Goal: Transaction & Acquisition: Book appointment/travel/reservation

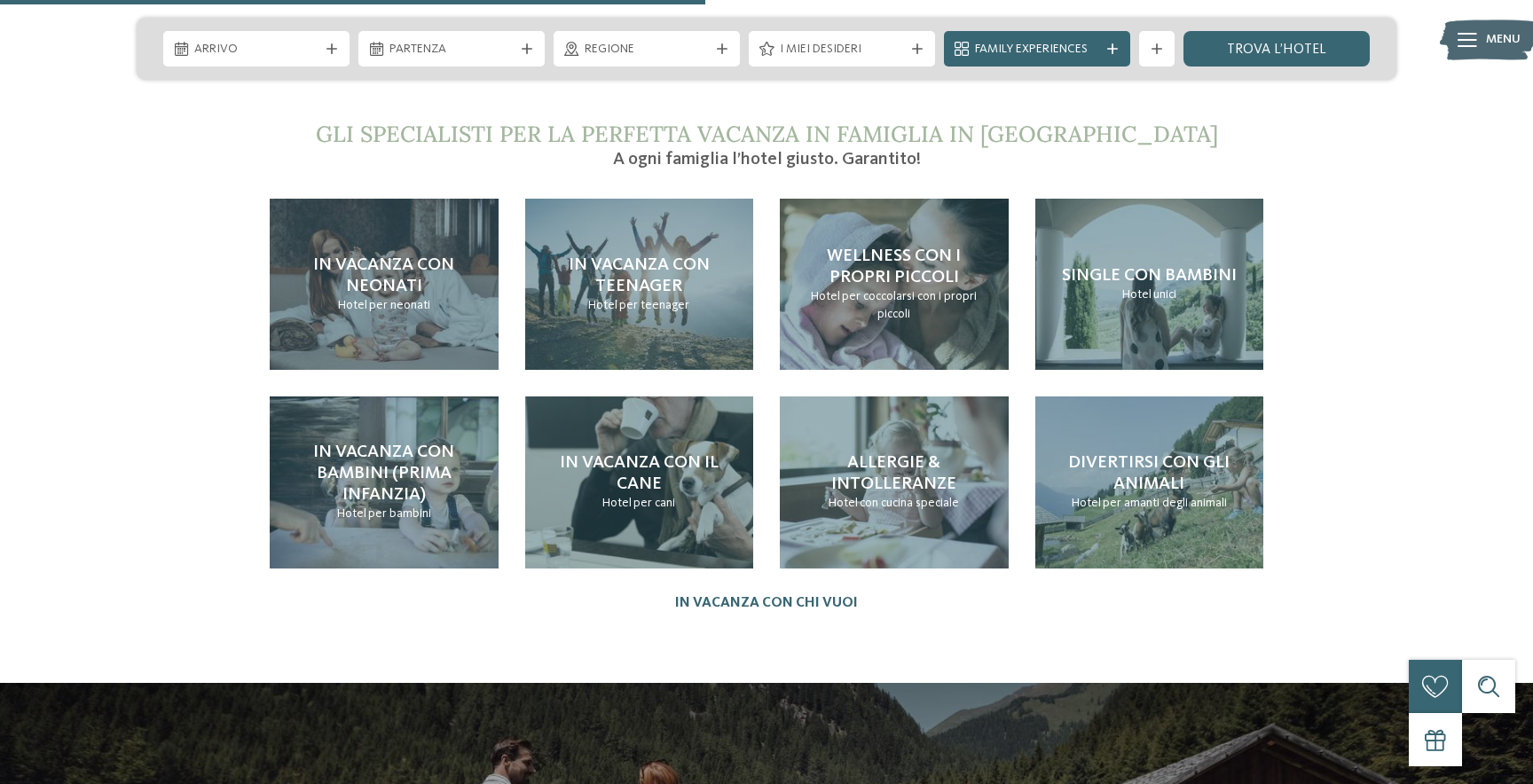
scroll to position [4009, 0]
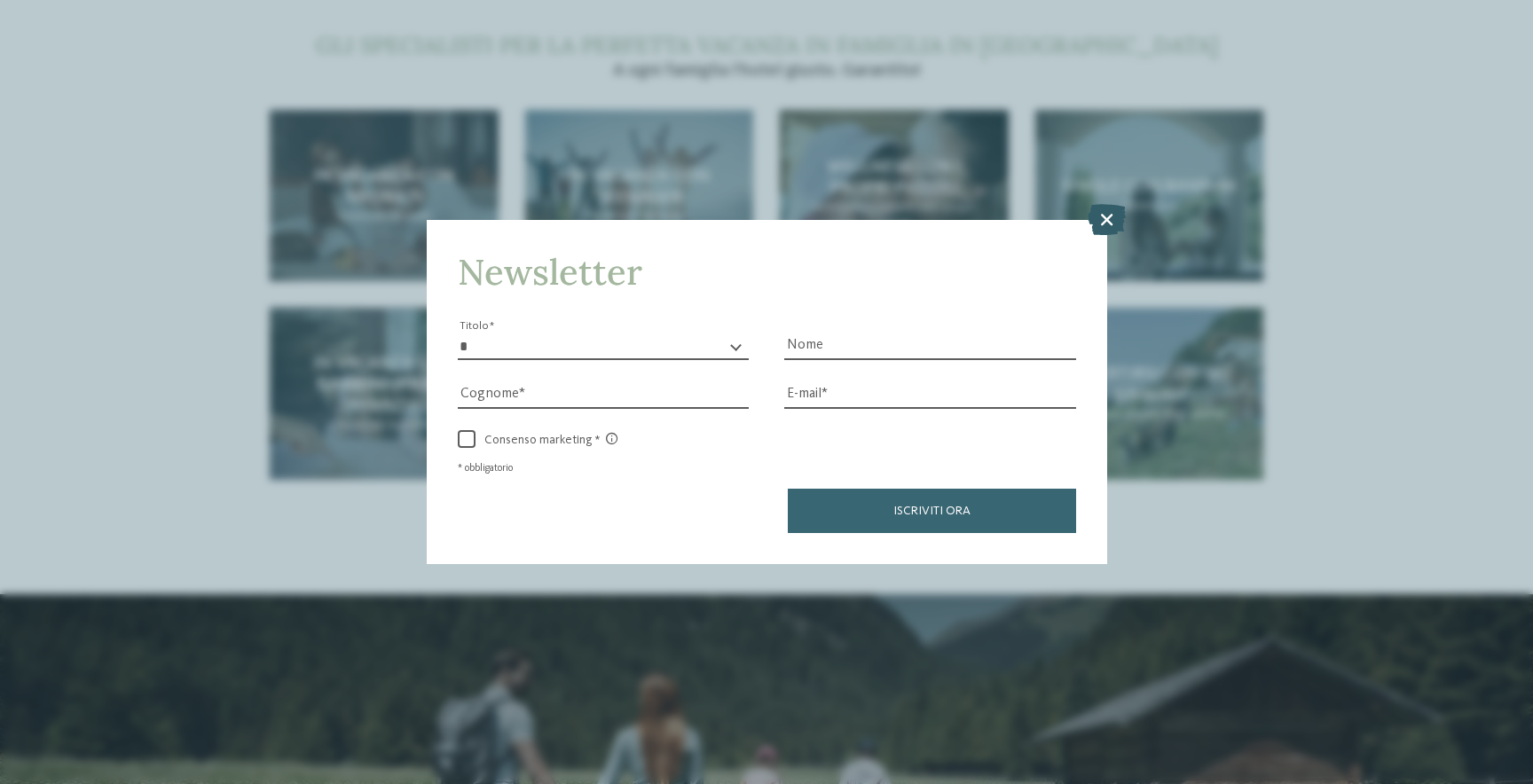
click at [1108, 210] on icon at bounding box center [1107, 218] width 38 height 31
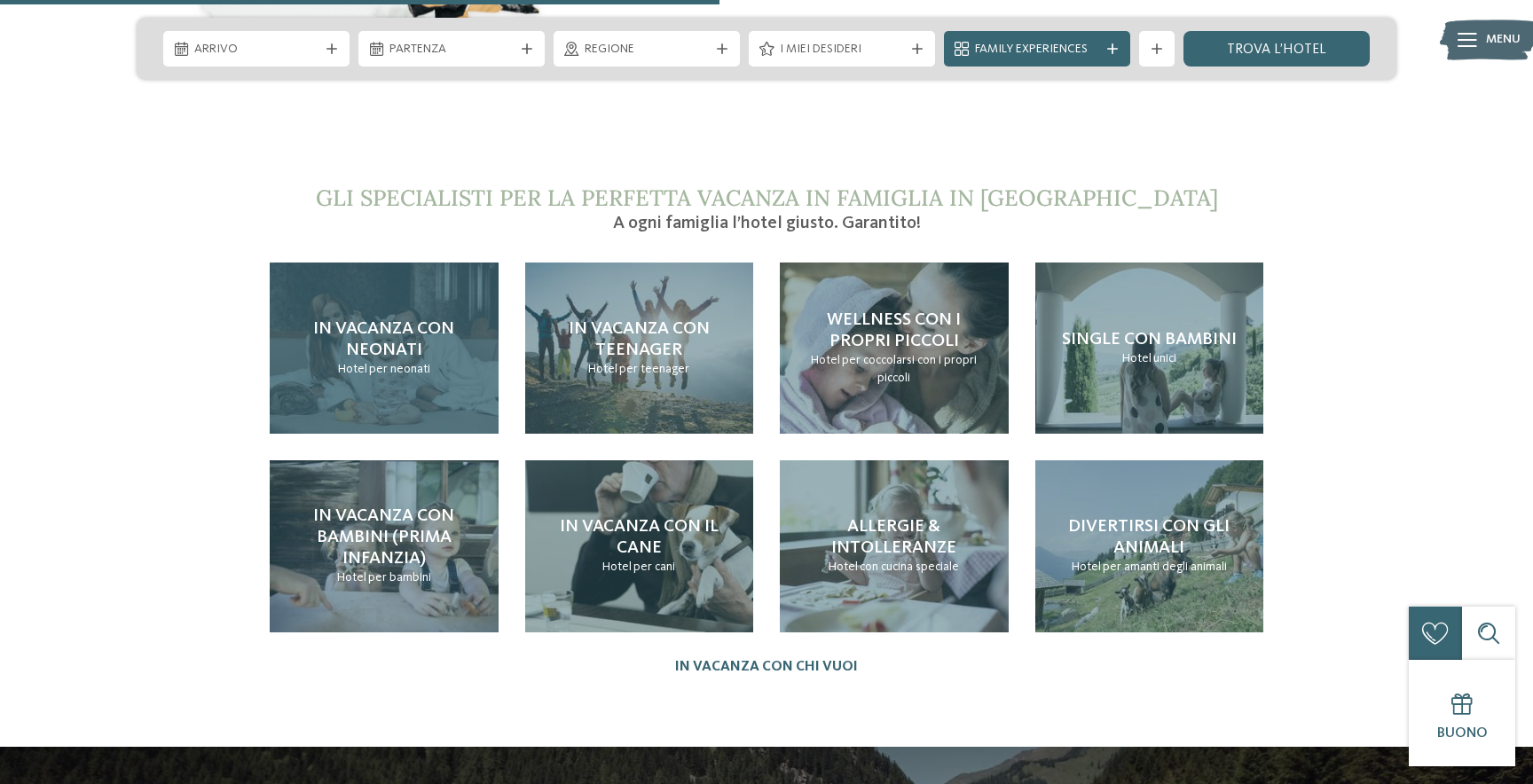
scroll to position [3863, 0]
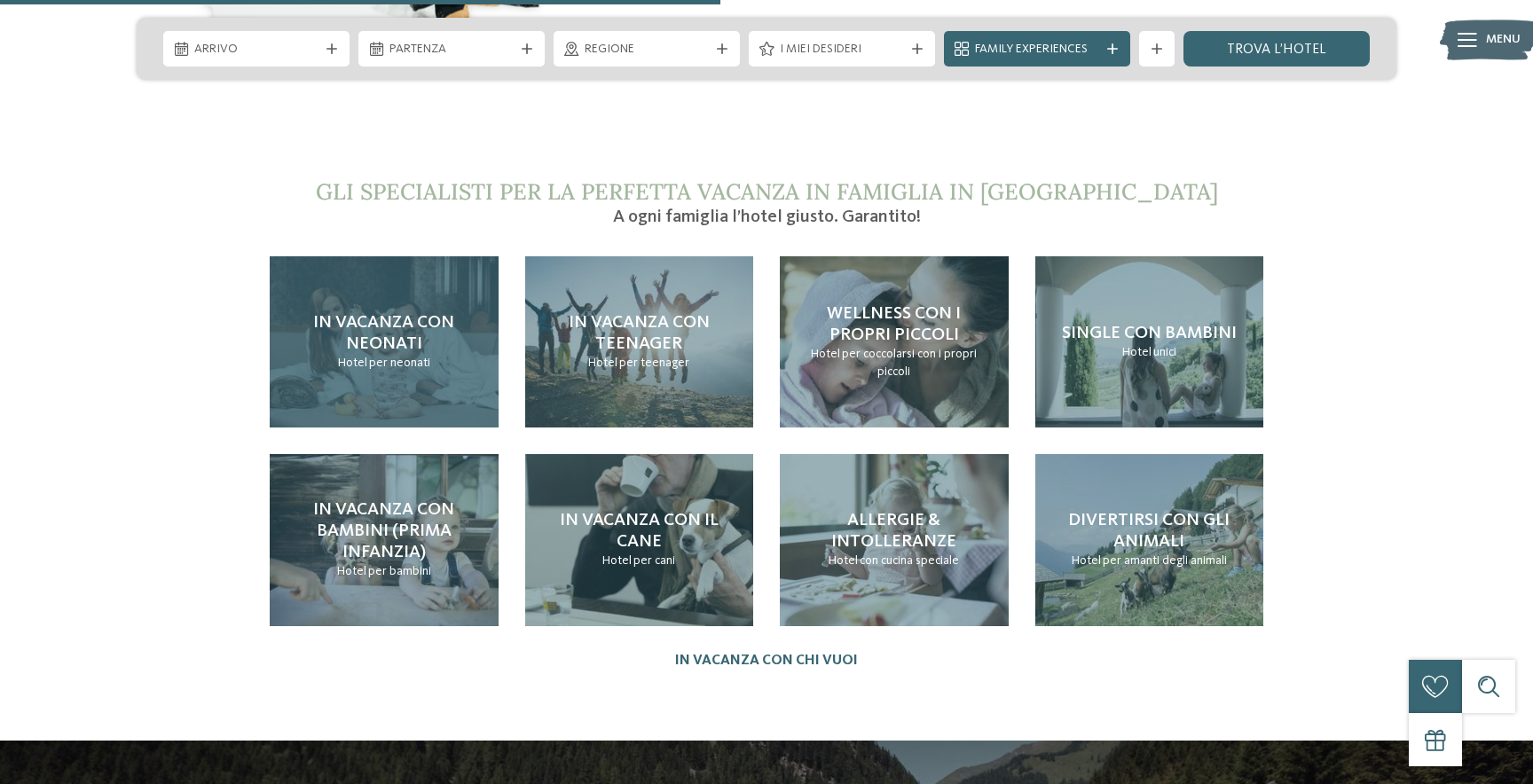
click at [450, 294] on div "In vacanza con neonati Hotel per neonati" at bounding box center [384, 341] width 229 height 171
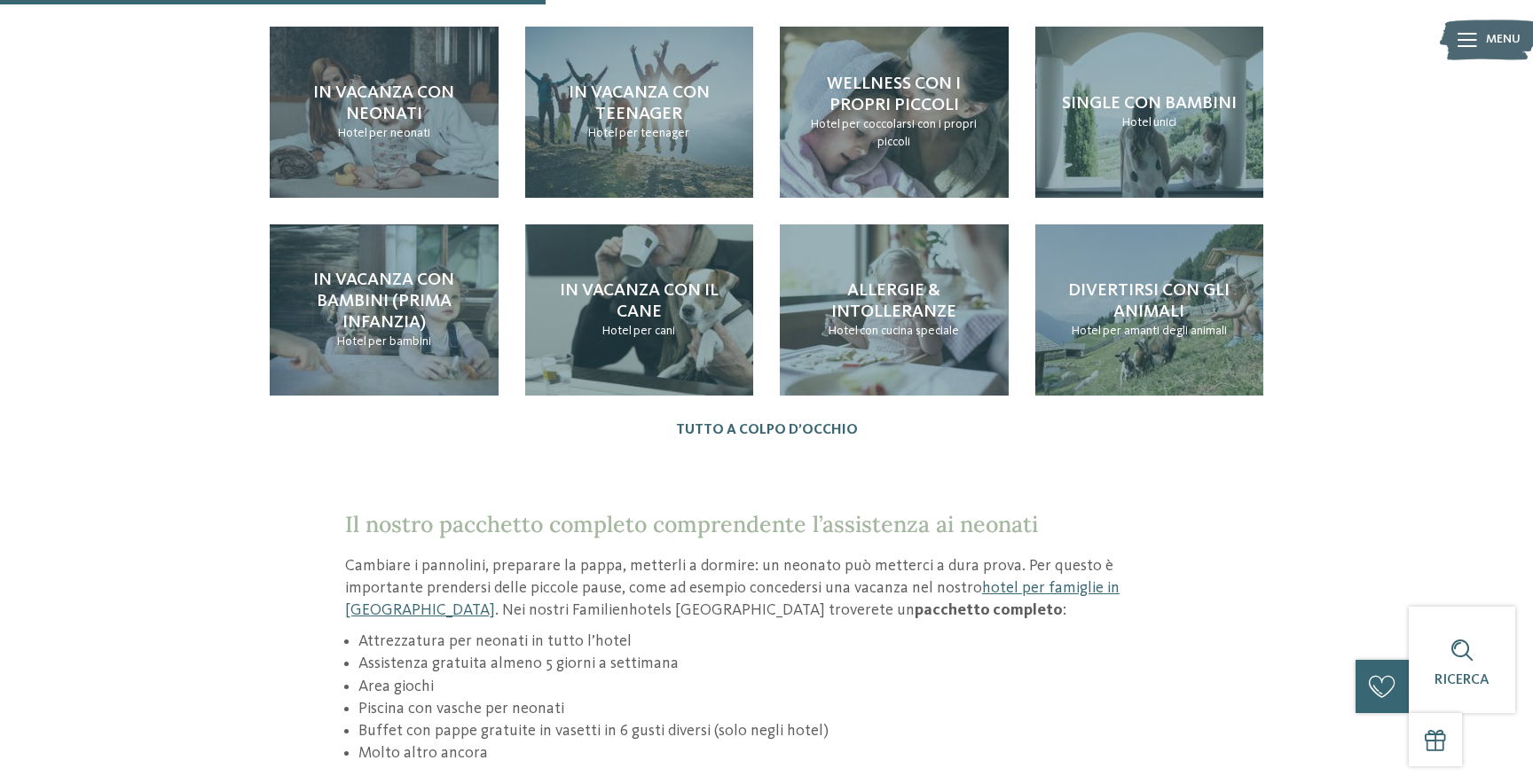
scroll to position [2018, 0]
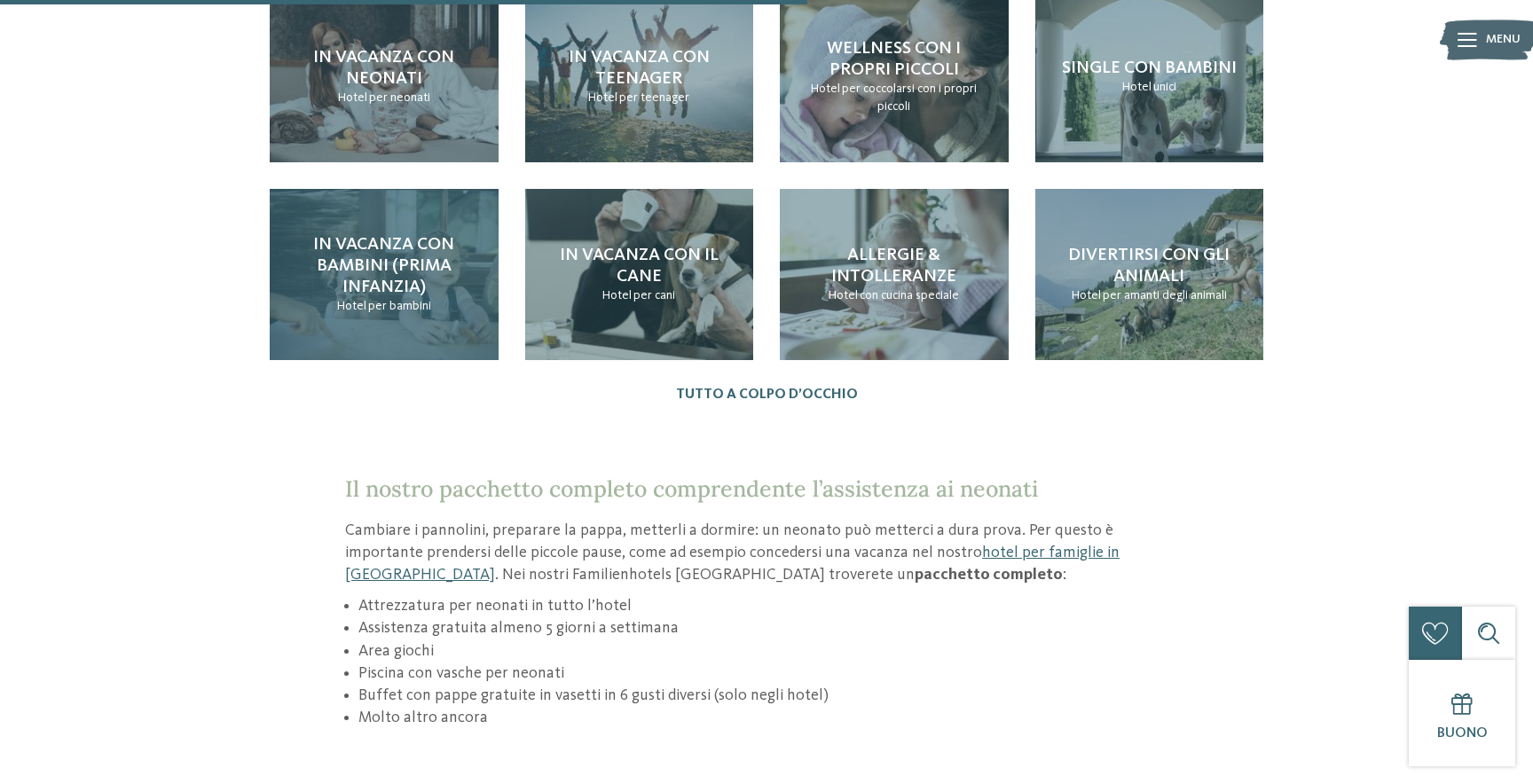
click at [365, 300] on span "Hotel" at bounding box center [351, 306] width 29 height 13
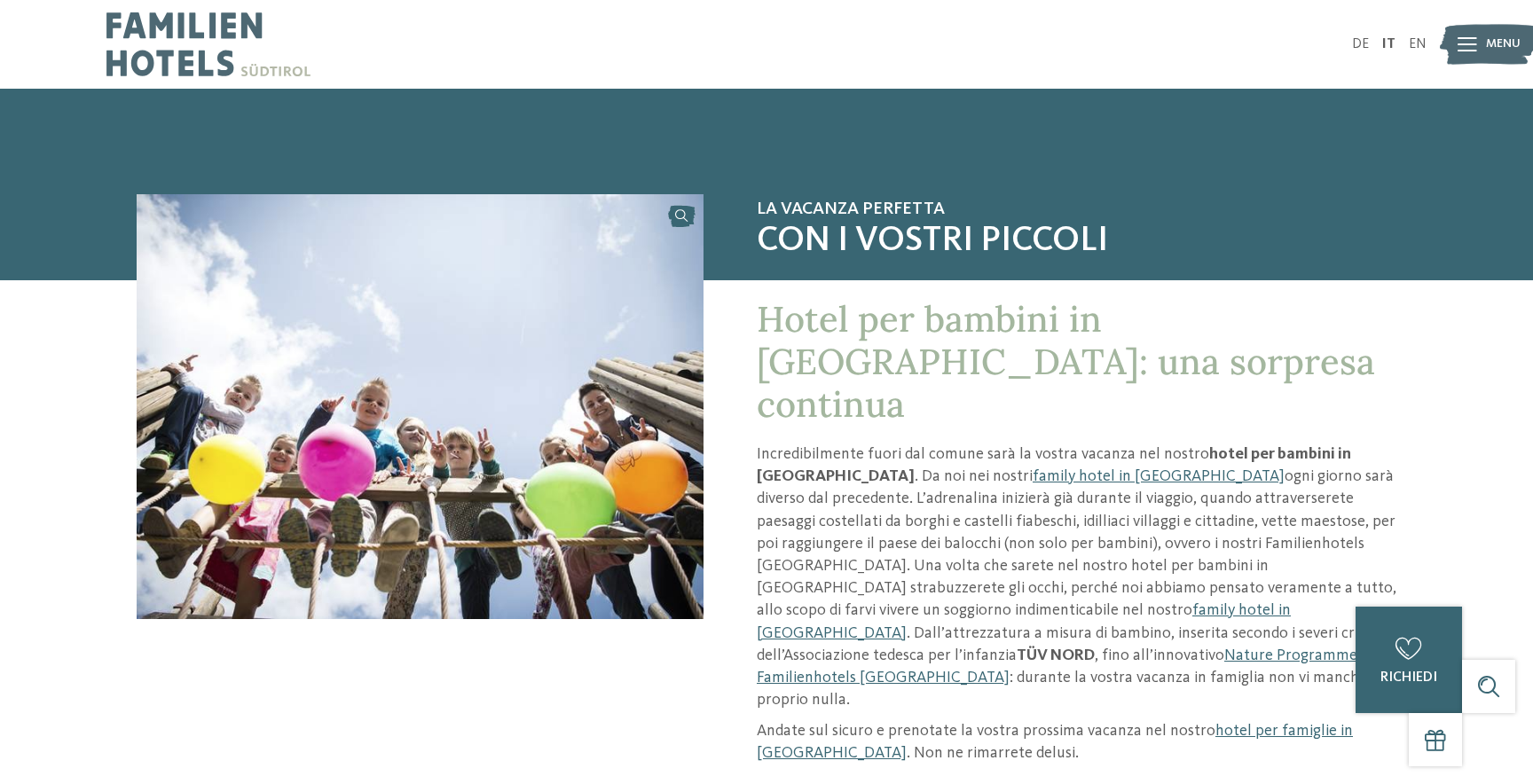
click at [1476, 47] on icon at bounding box center [1468, 44] width 20 height 14
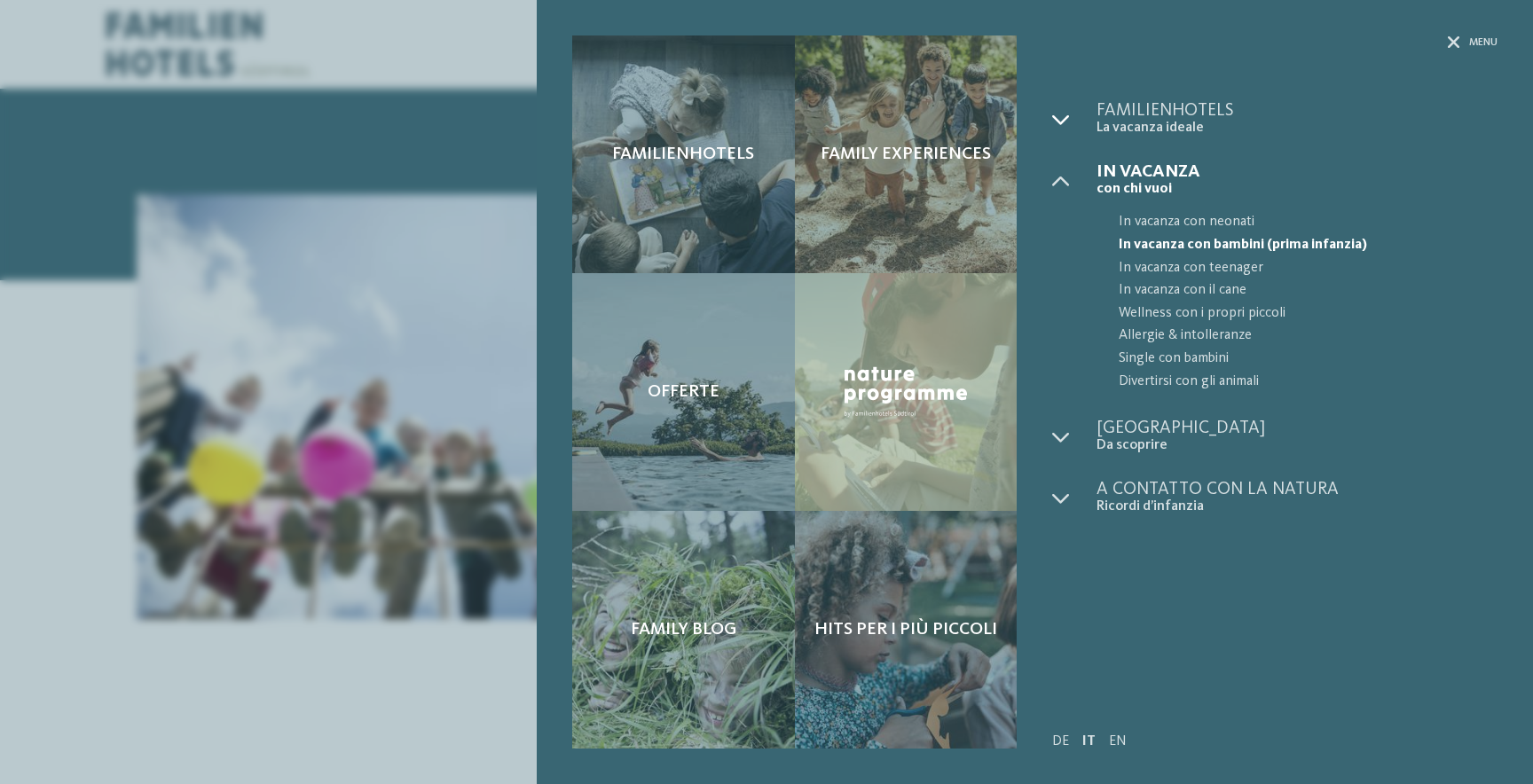
click at [1063, 129] on div at bounding box center [1074, 120] width 44 height 34
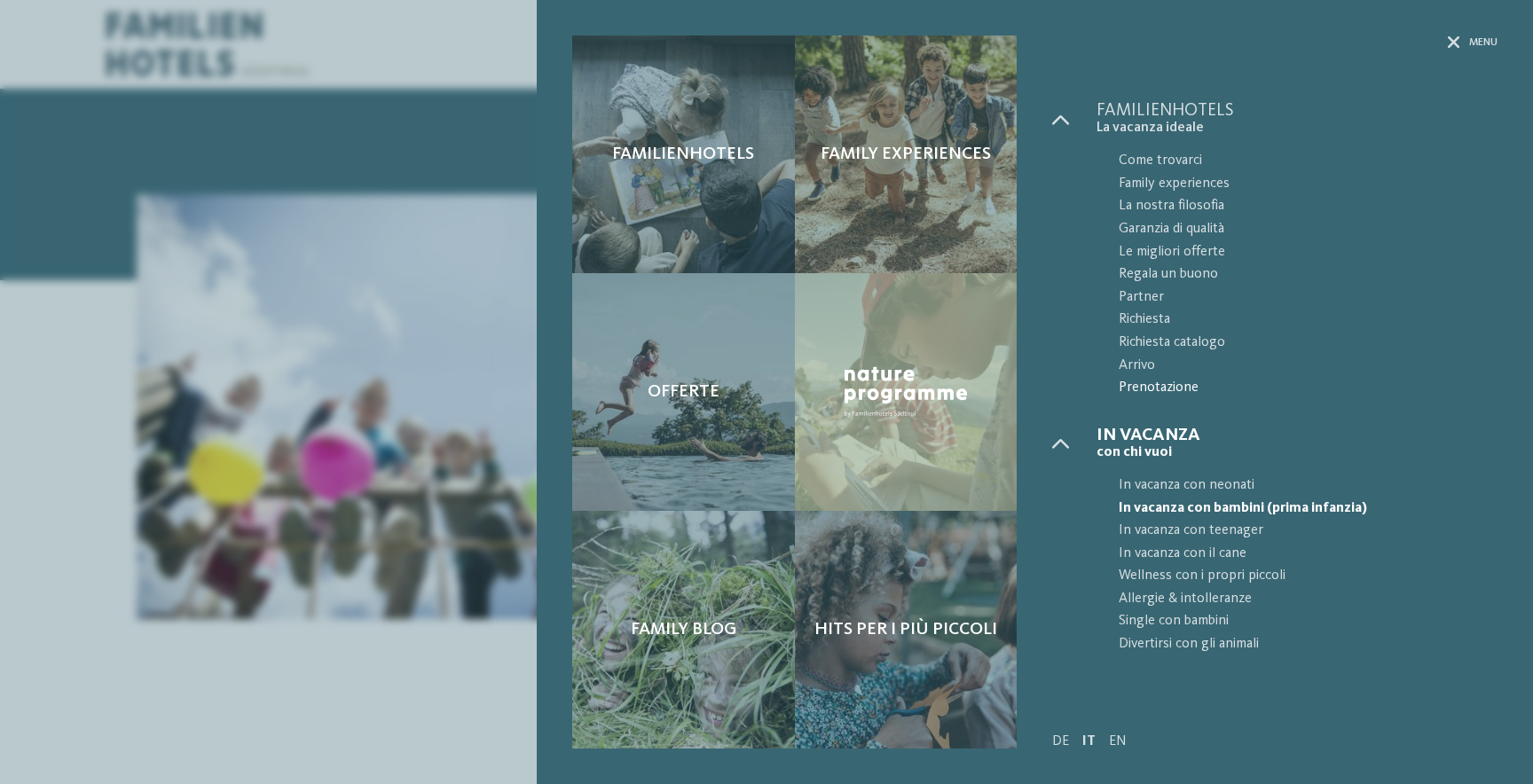
click at [1164, 383] on span "Prenotazione" at bounding box center [1308, 387] width 378 height 23
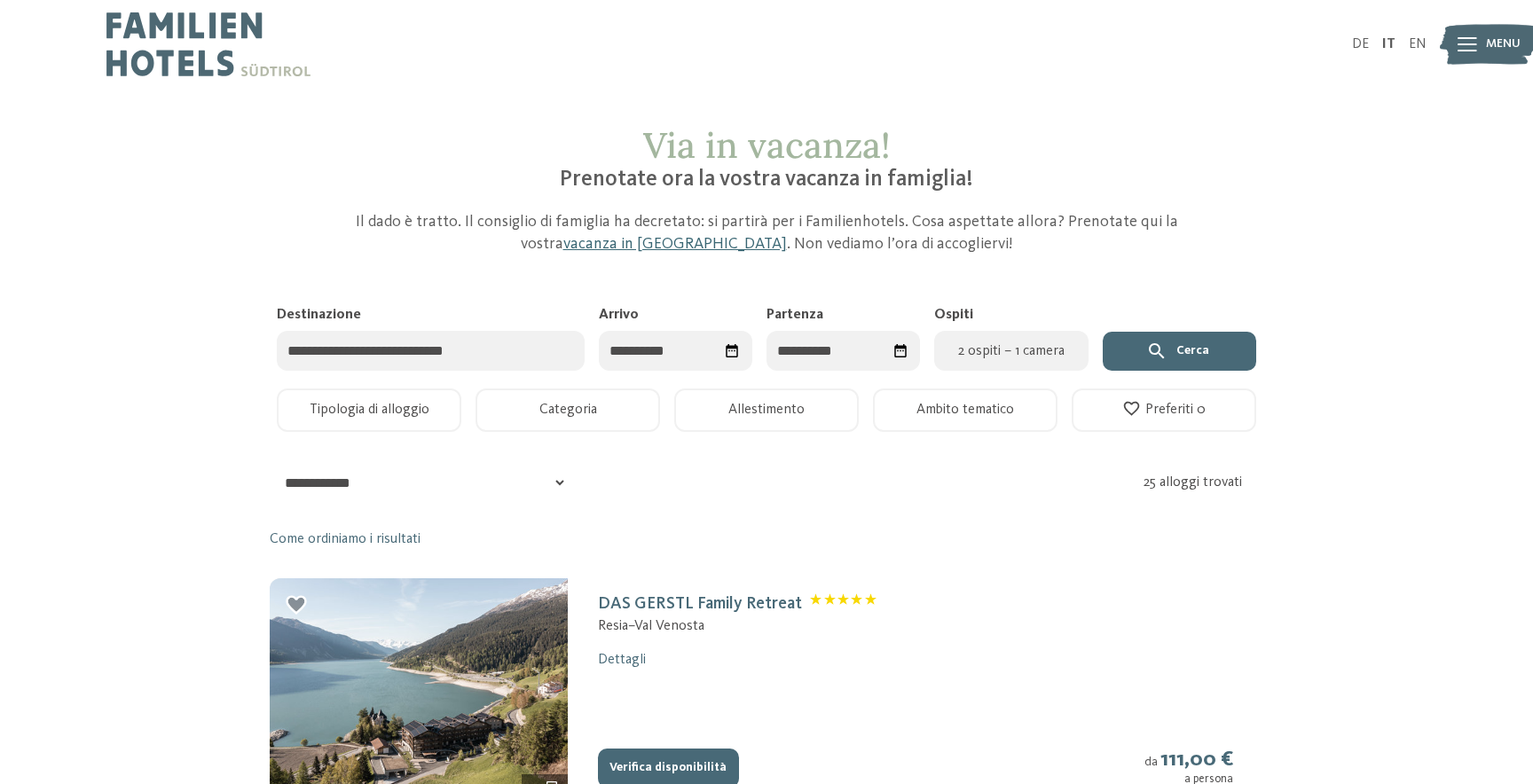
click at [562, 353] on input "Destinazione" at bounding box center [431, 351] width 308 height 40
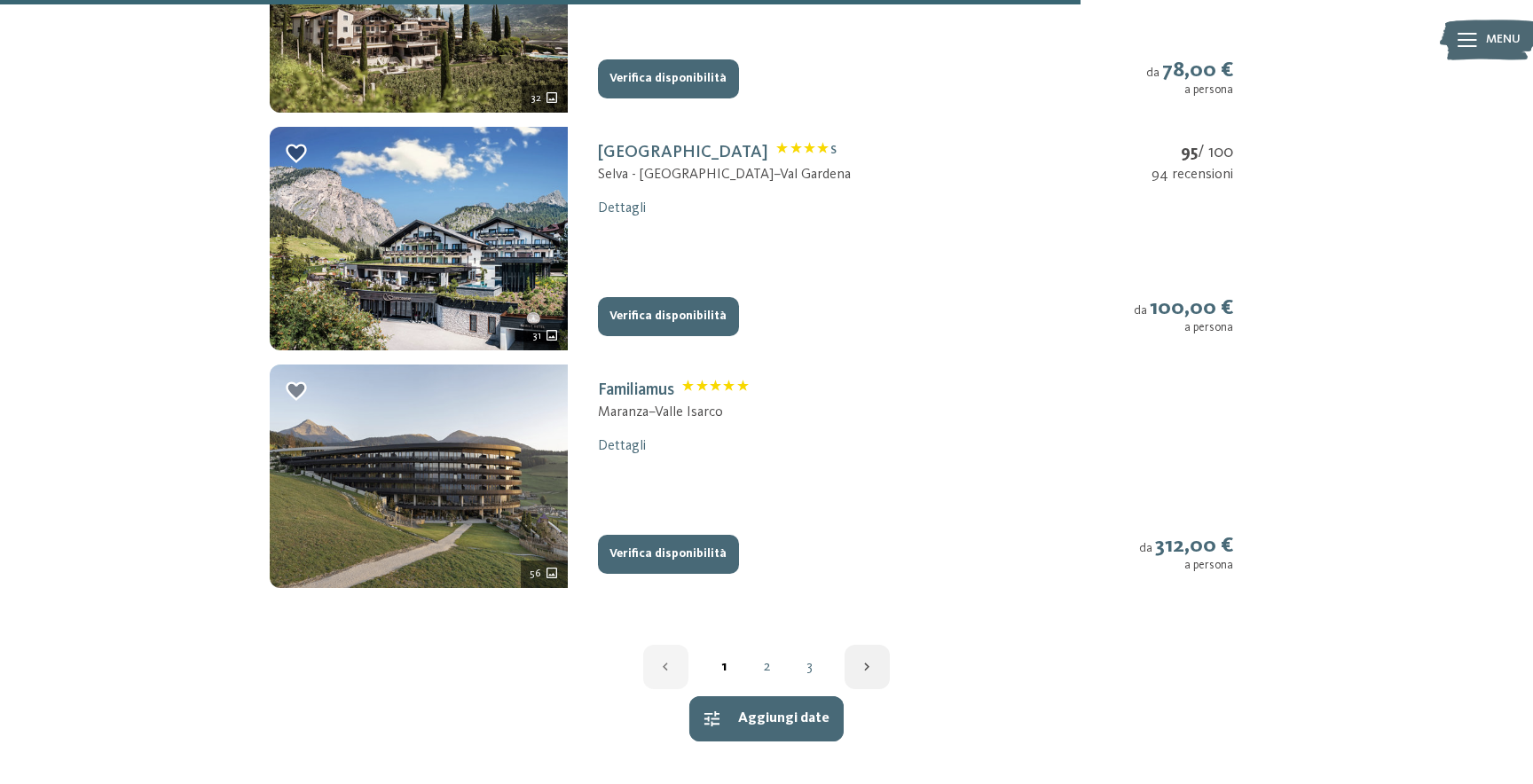
scroll to position [2462, 0]
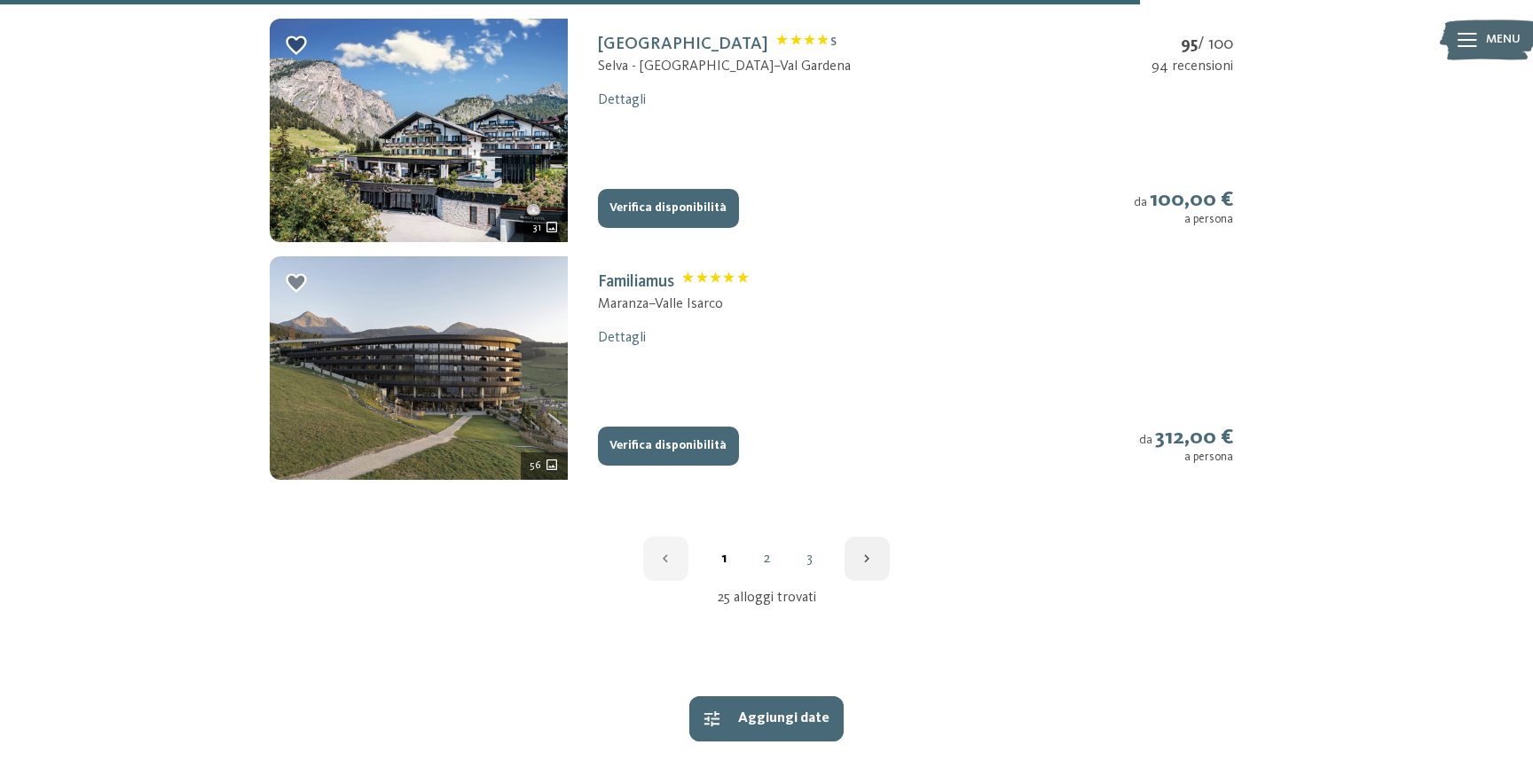
click at [758, 560] on link "2" at bounding box center [766, 559] width 43 height 14
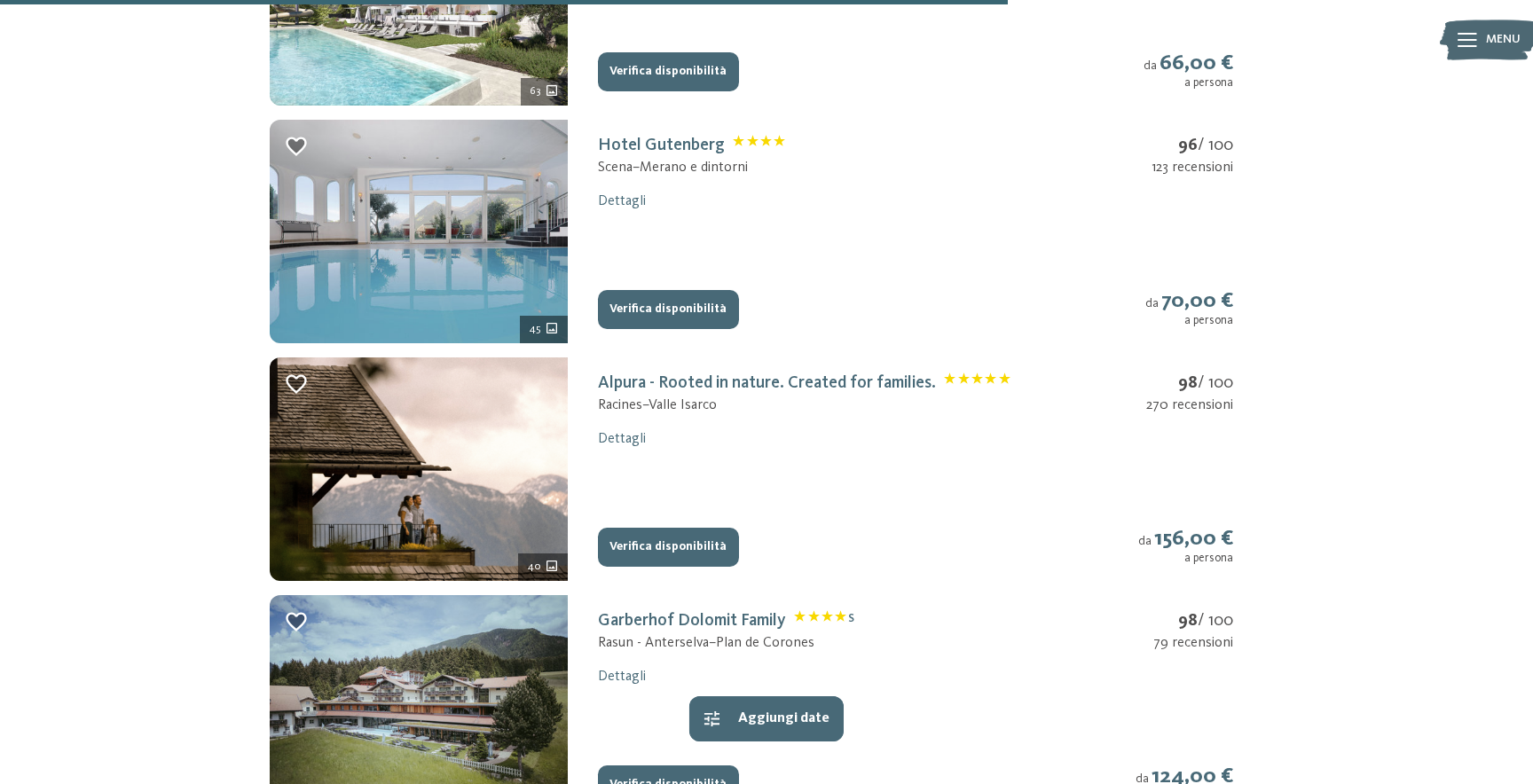
scroll to position [2334, 0]
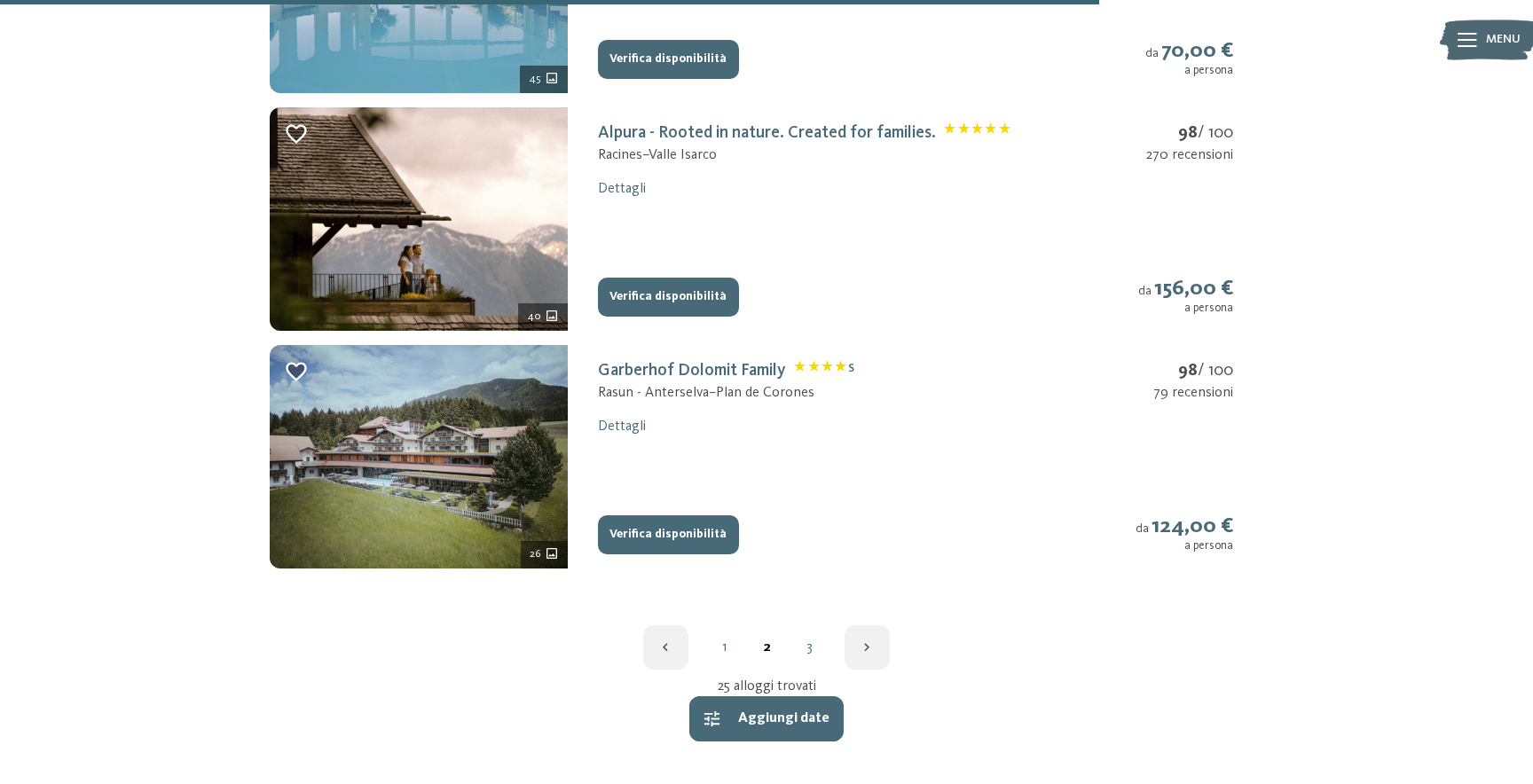
click at [803, 649] on link "3" at bounding box center [809, 647] width 43 height 14
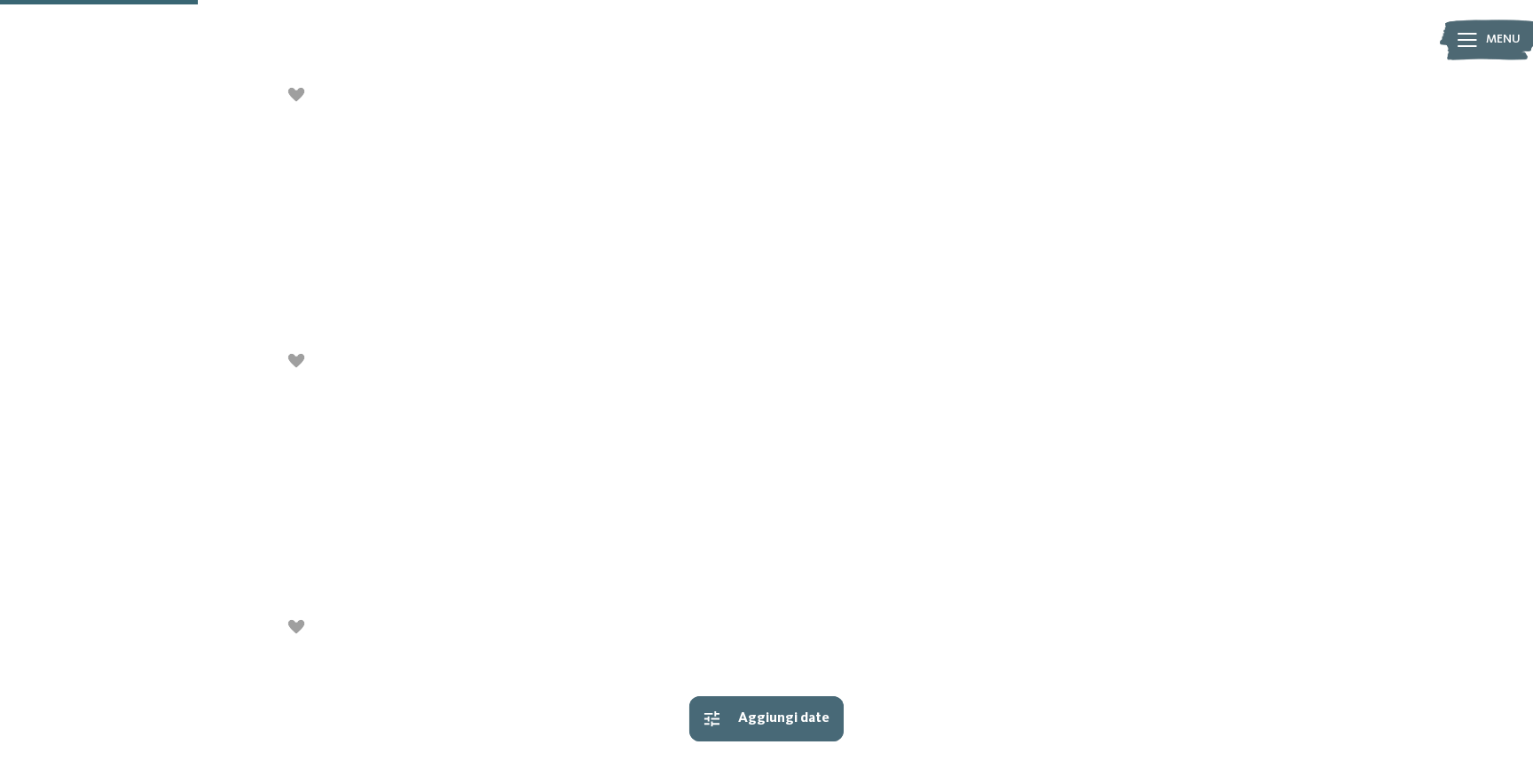
scroll to position [464, 0]
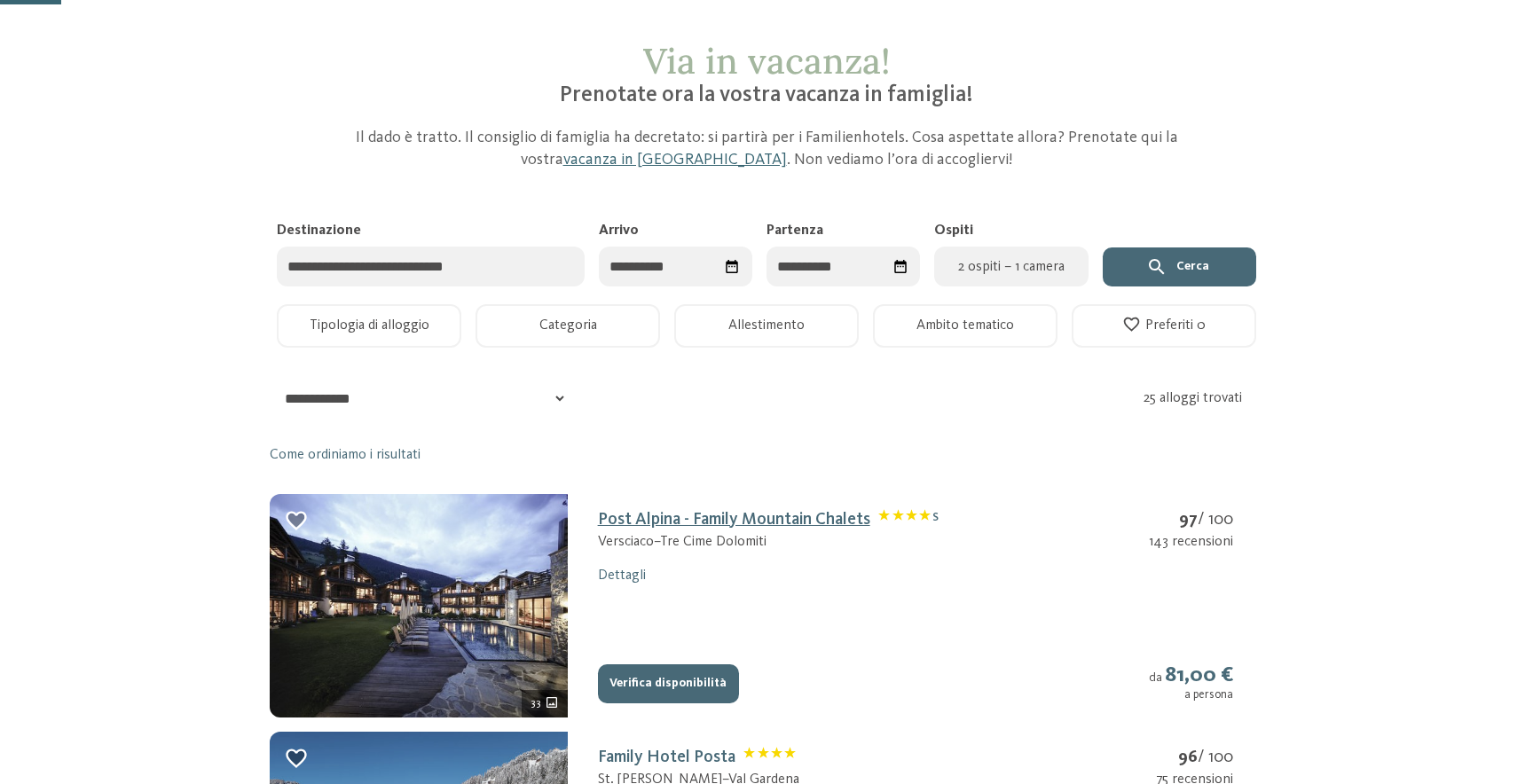
click at [647, 516] on link "Post Alpina - Family Mountain Chalets S" at bounding box center [768, 520] width 340 height 18
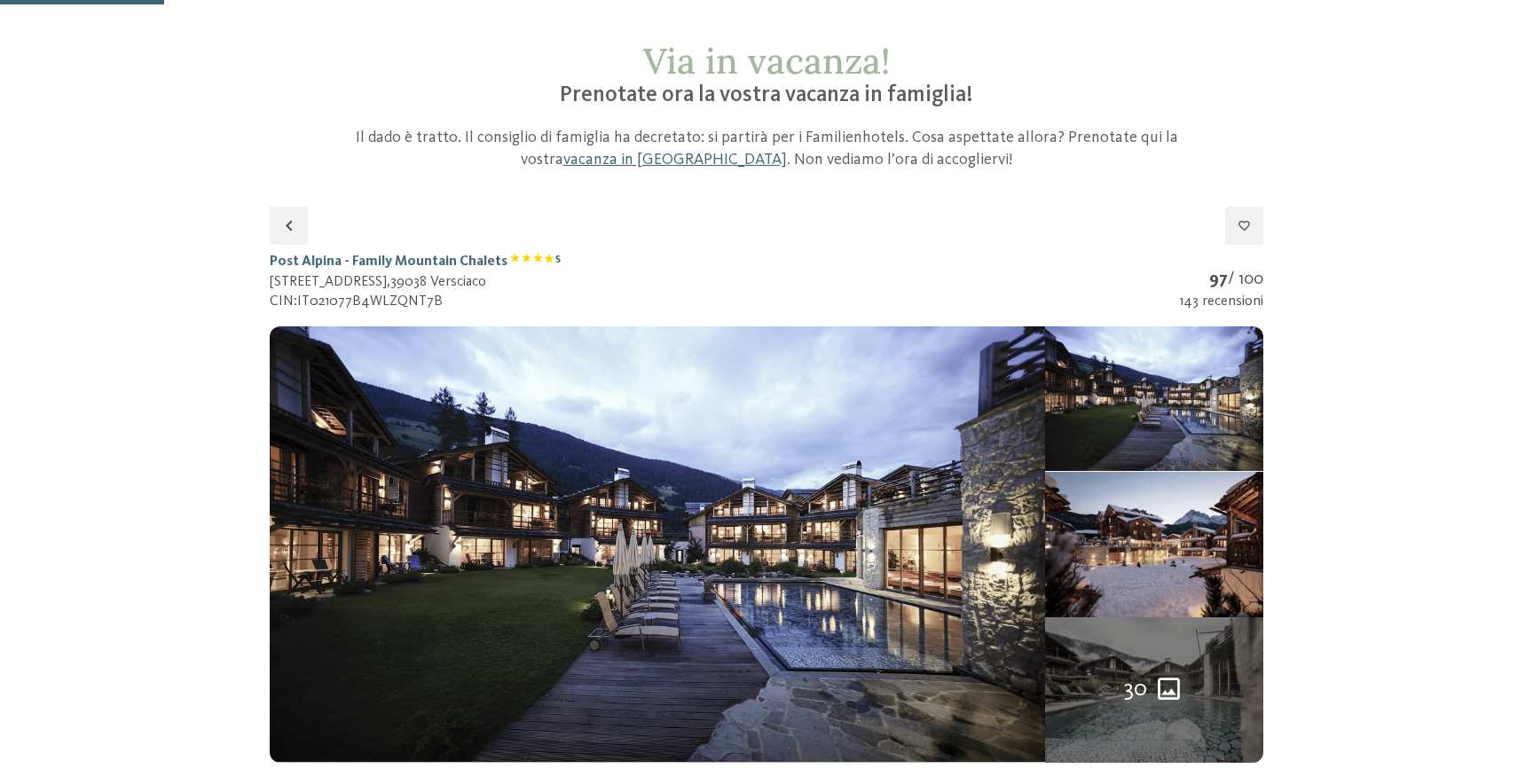
scroll to position [291, 0]
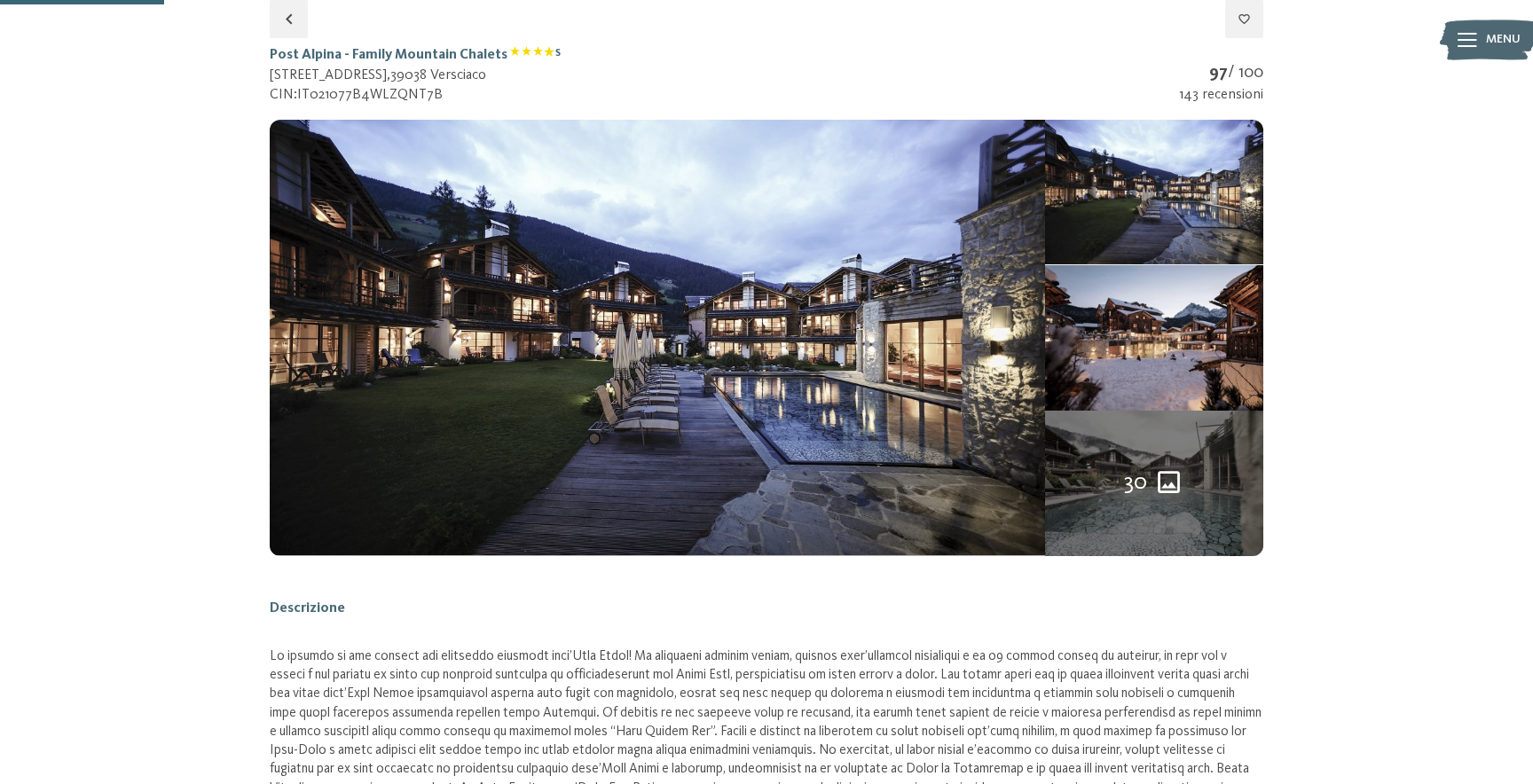
click at [645, 516] on img at bounding box center [657, 337] width 775 height 435
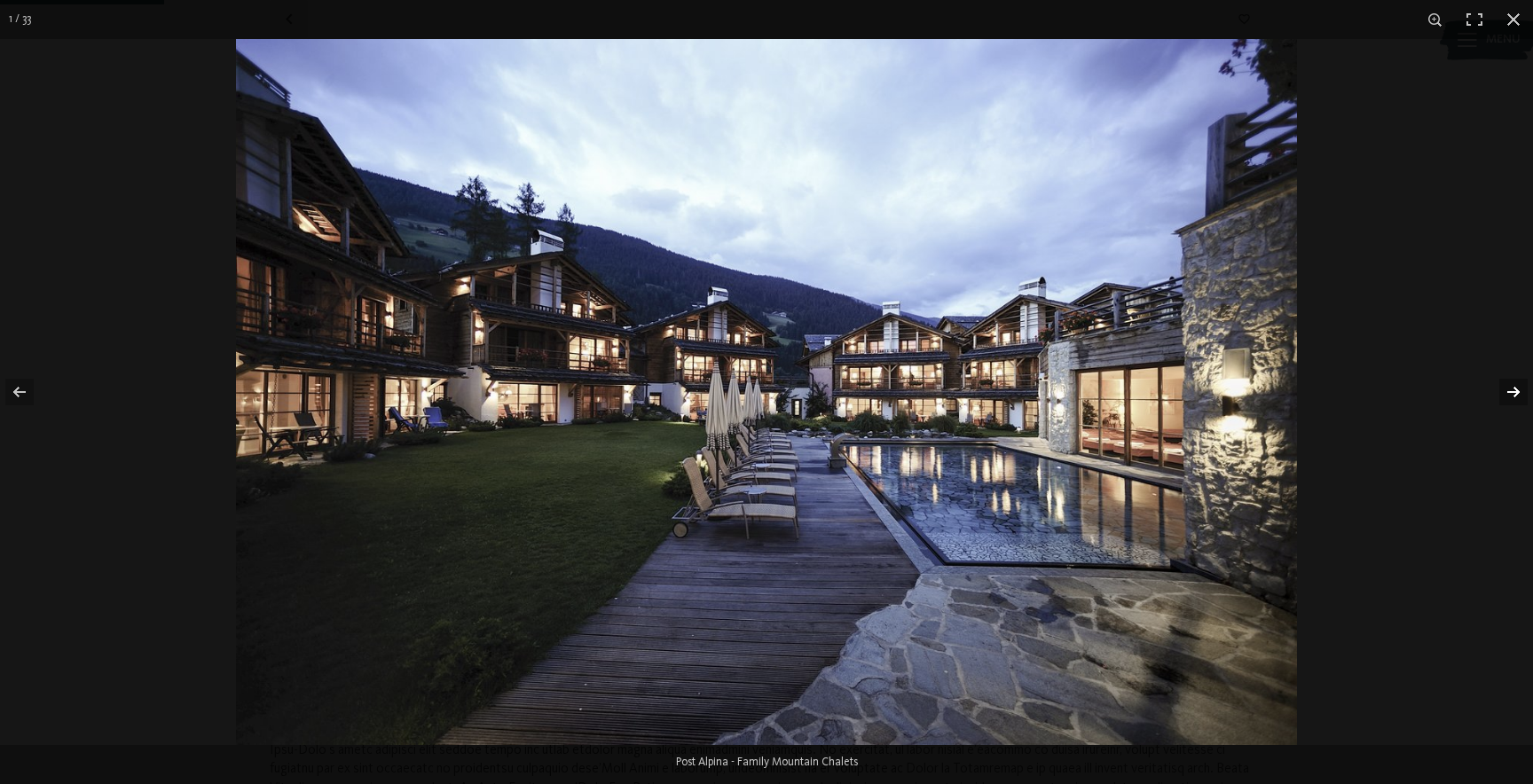
click at [1508, 387] on button "button" at bounding box center [1502, 392] width 62 height 89
click at [1527, 384] on button "button" at bounding box center [1502, 392] width 62 height 89
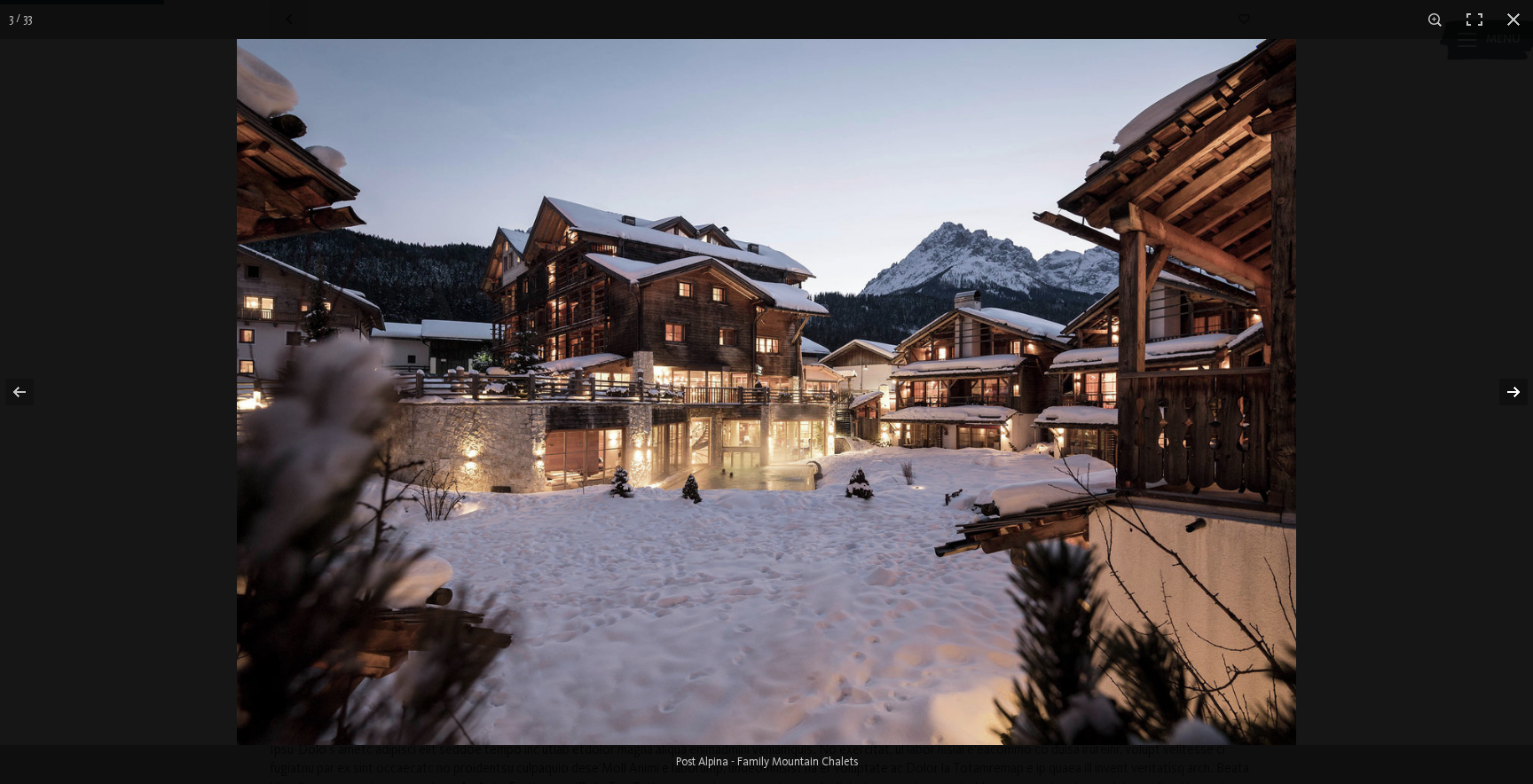
click at [1520, 384] on button "button" at bounding box center [1502, 392] width 62 height 89
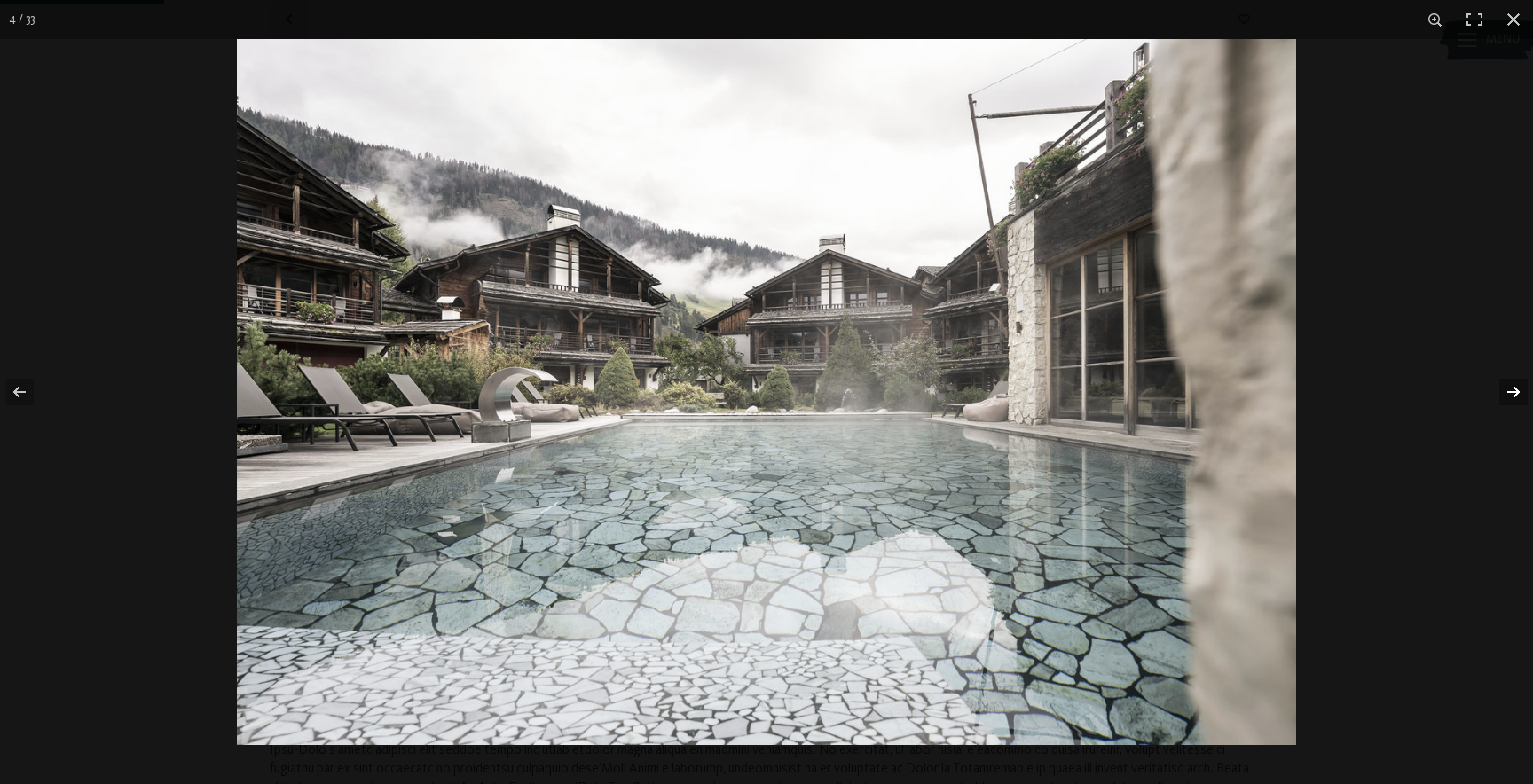
click at [1520, 384] on button "button" at bounding box center [1502, 392] width 62 height 89
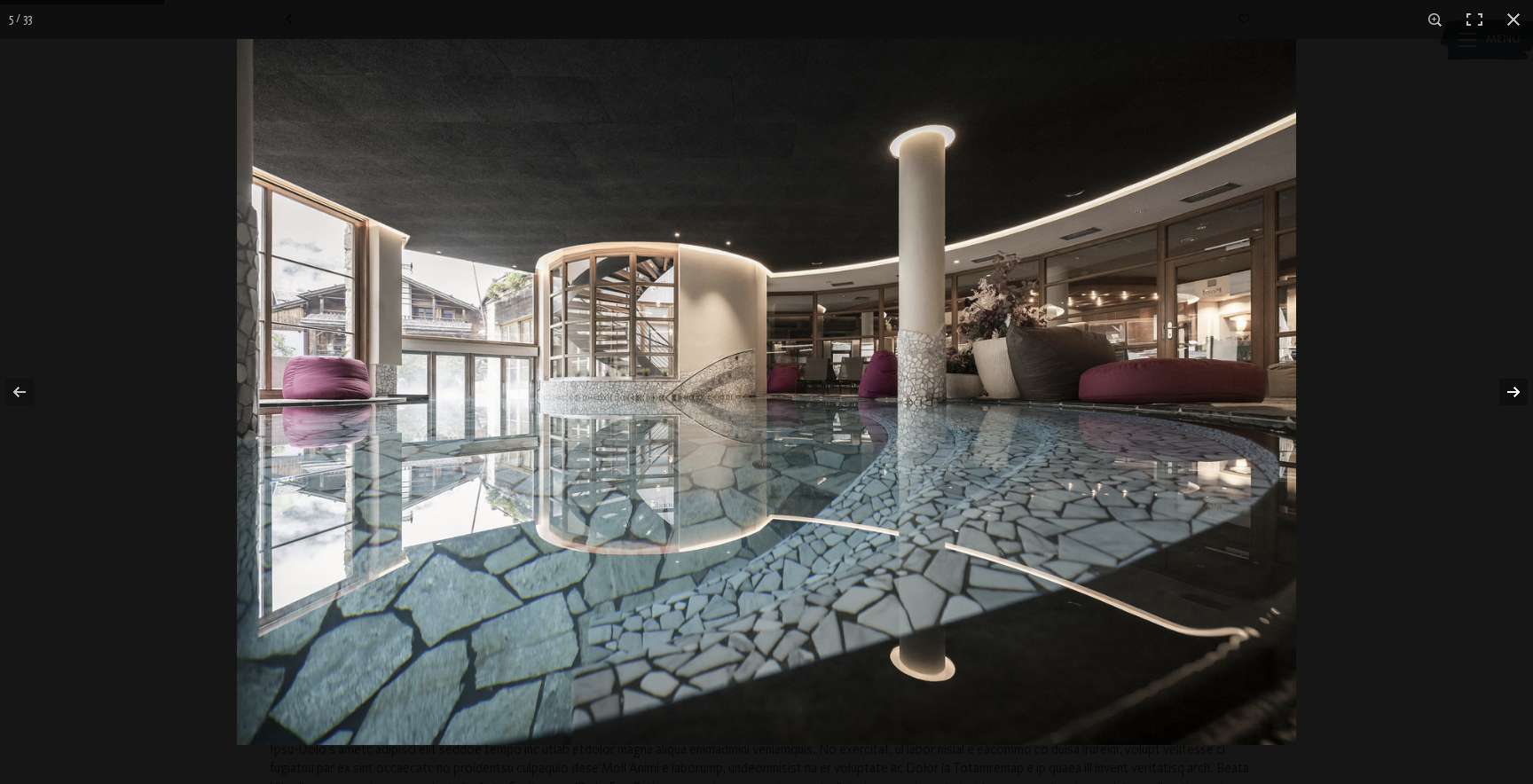
click at [1520, 384] on button "button" at bounding box center [1502, 392] width 62 height 89
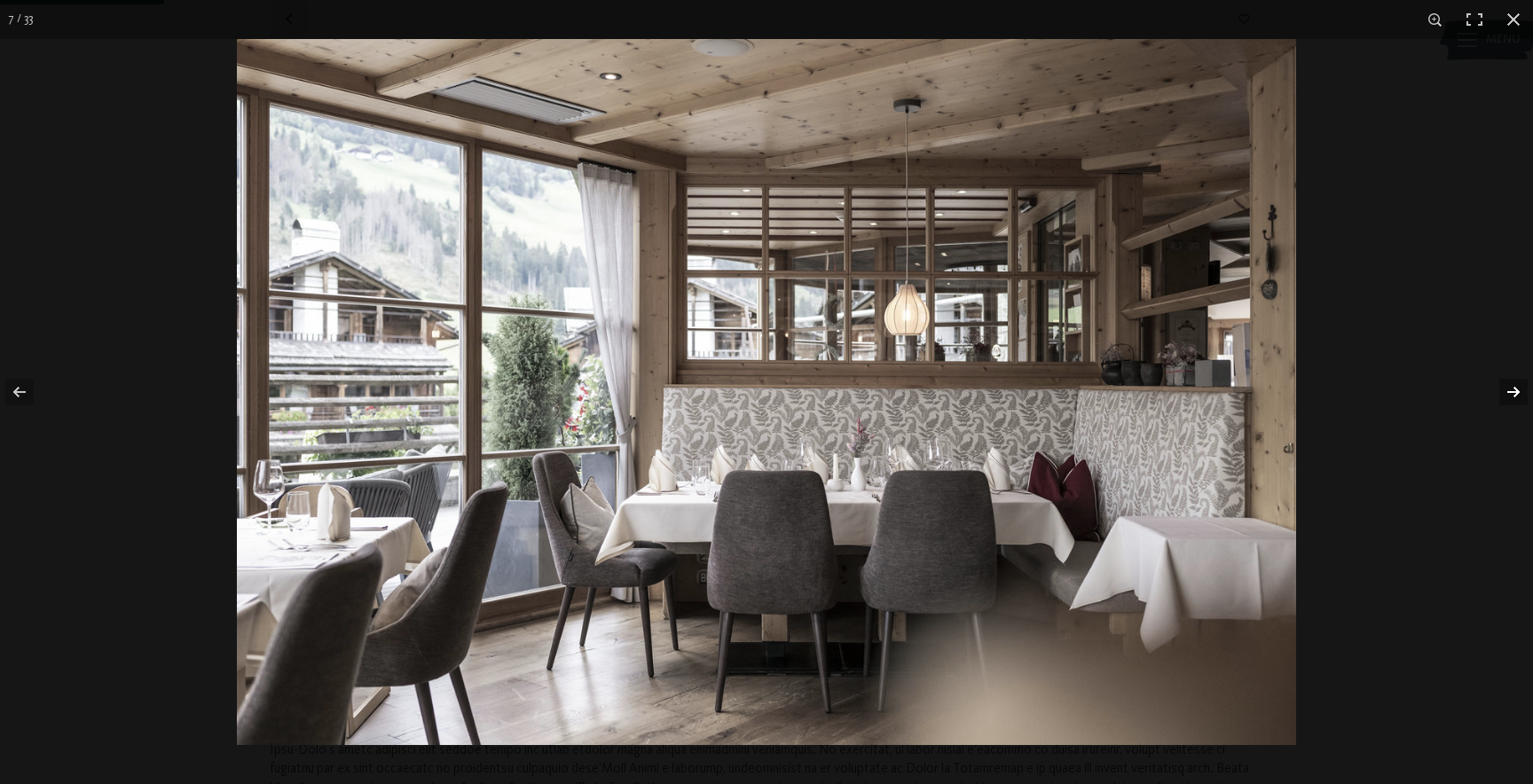
click at [1520, 384] on button "button" at bounding box center [1502, 392] width 62 height 89
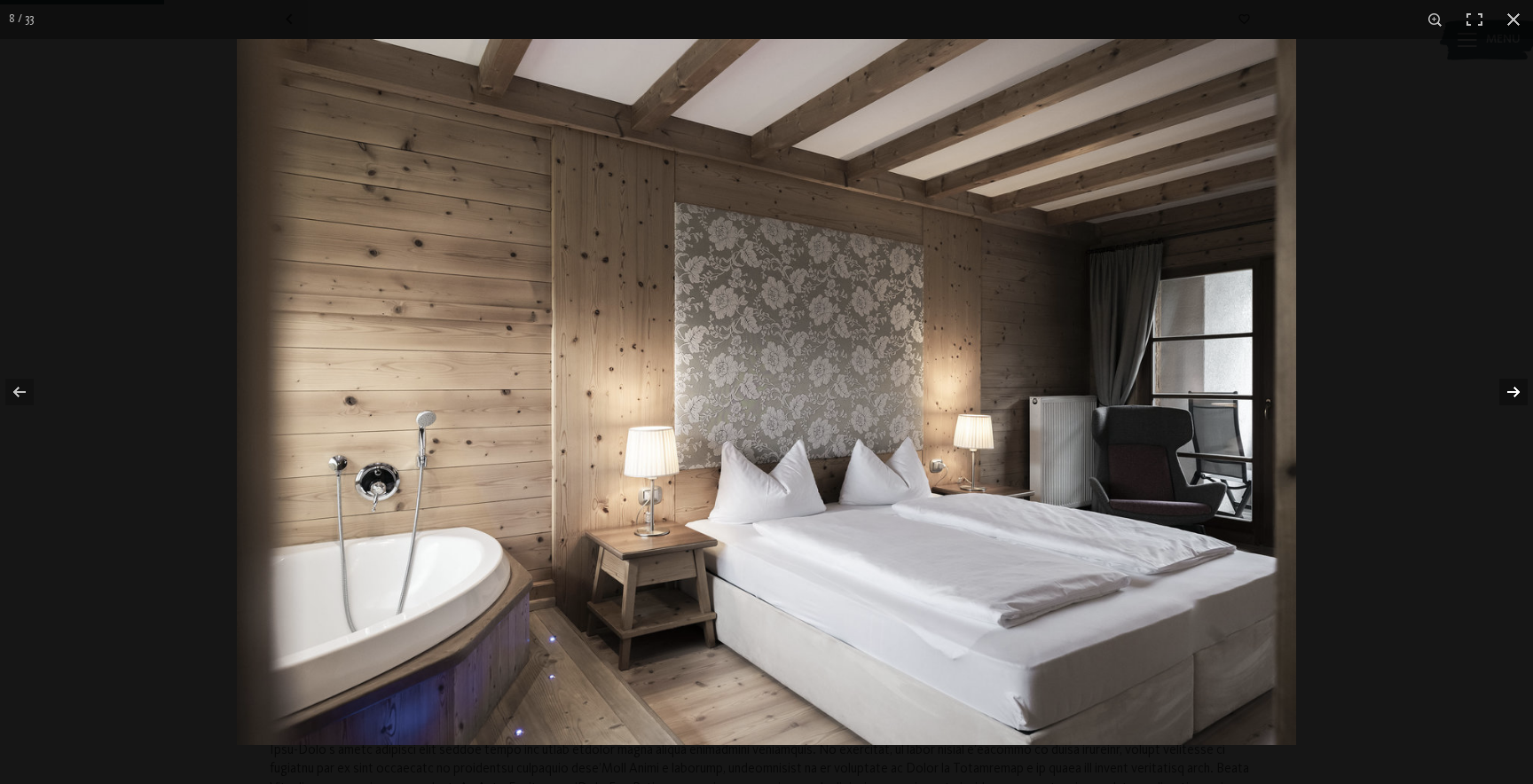
click at [1520, 384] on button "button" at bounding box center [1502, 392] width 62 height 89
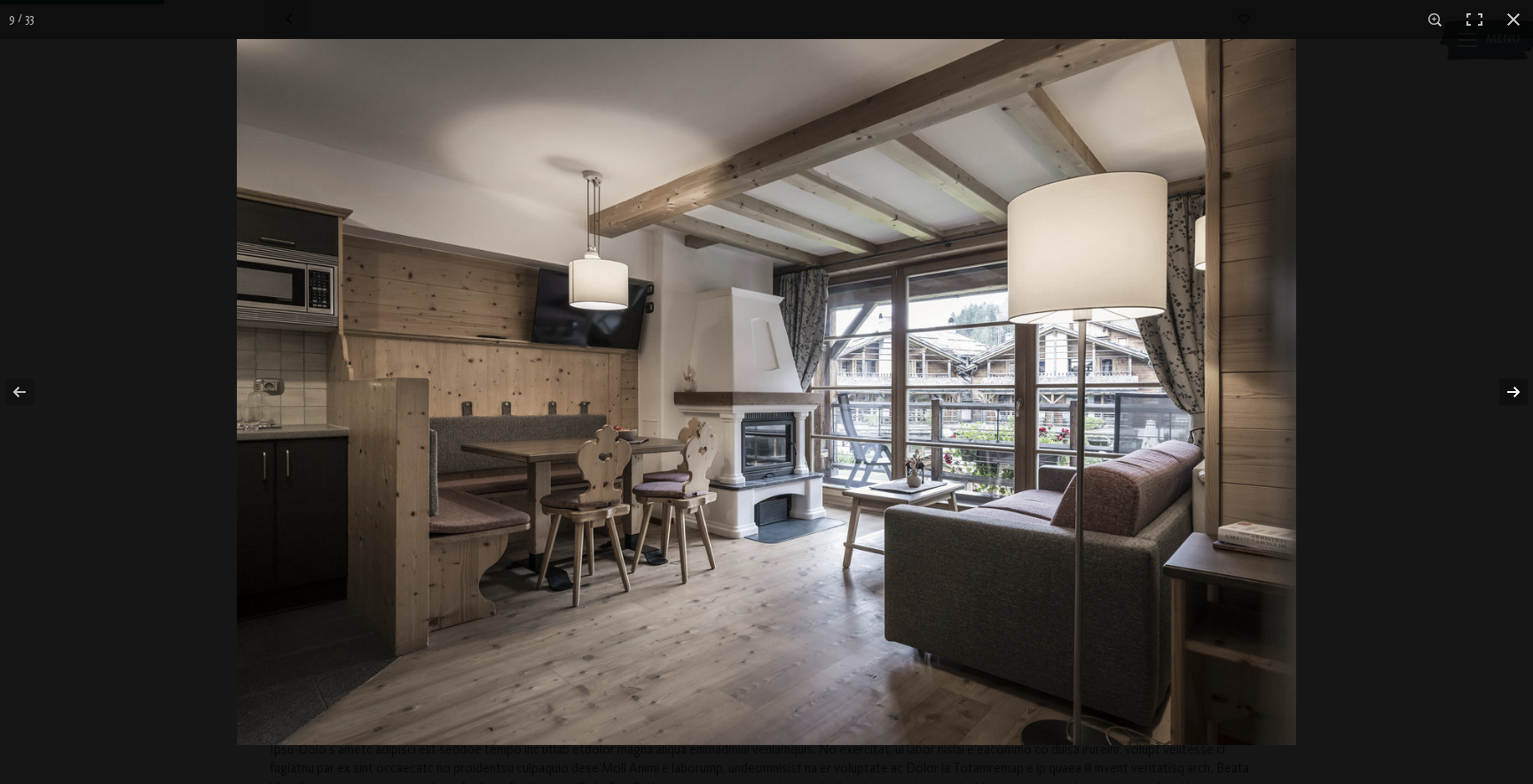
click at [1520, 384] on button "button" at bounding box center [1502, 392] width 62 height 89
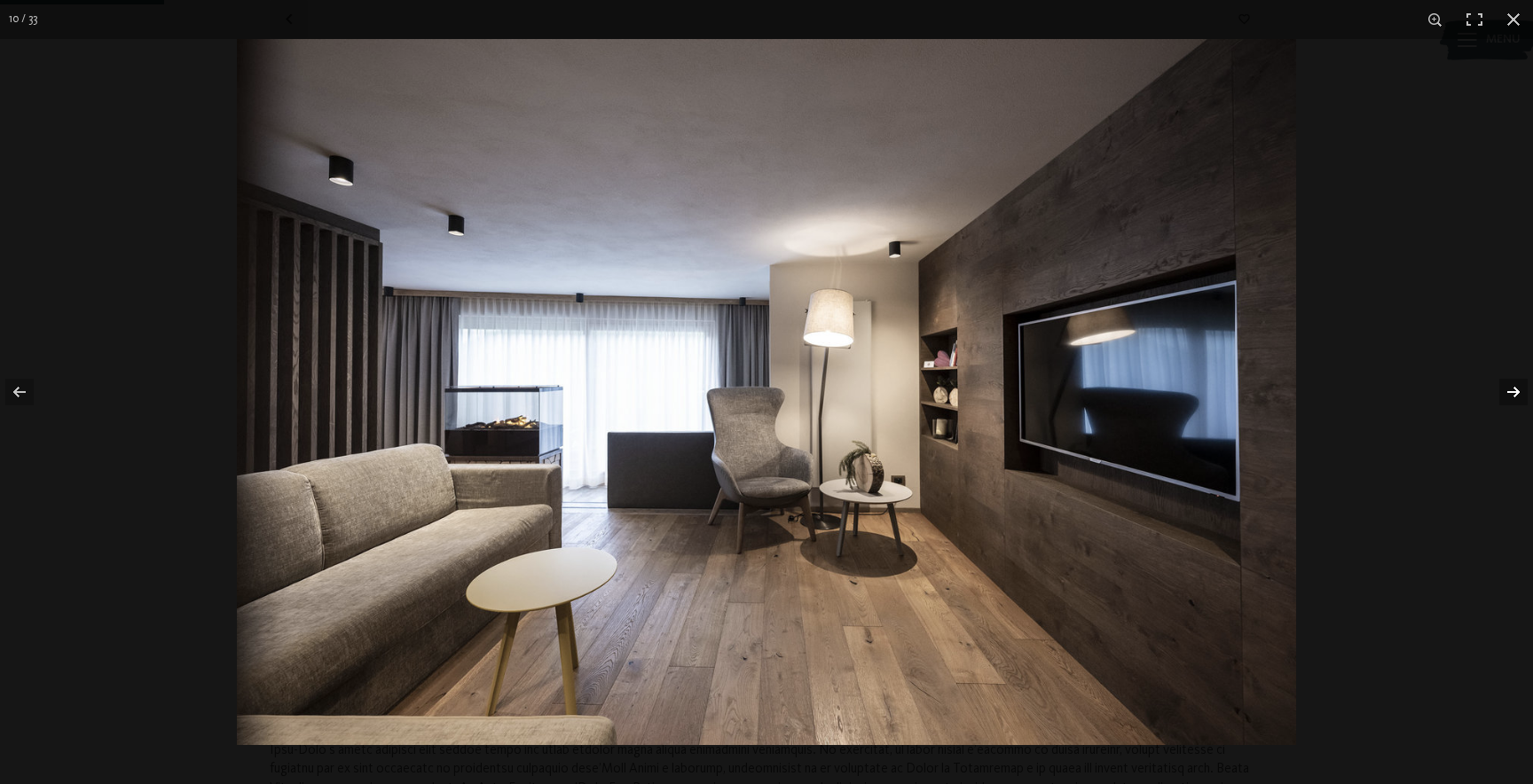
click at [1520, 384] on button "button" at bounding box center [1502, 392] width 62 height 89
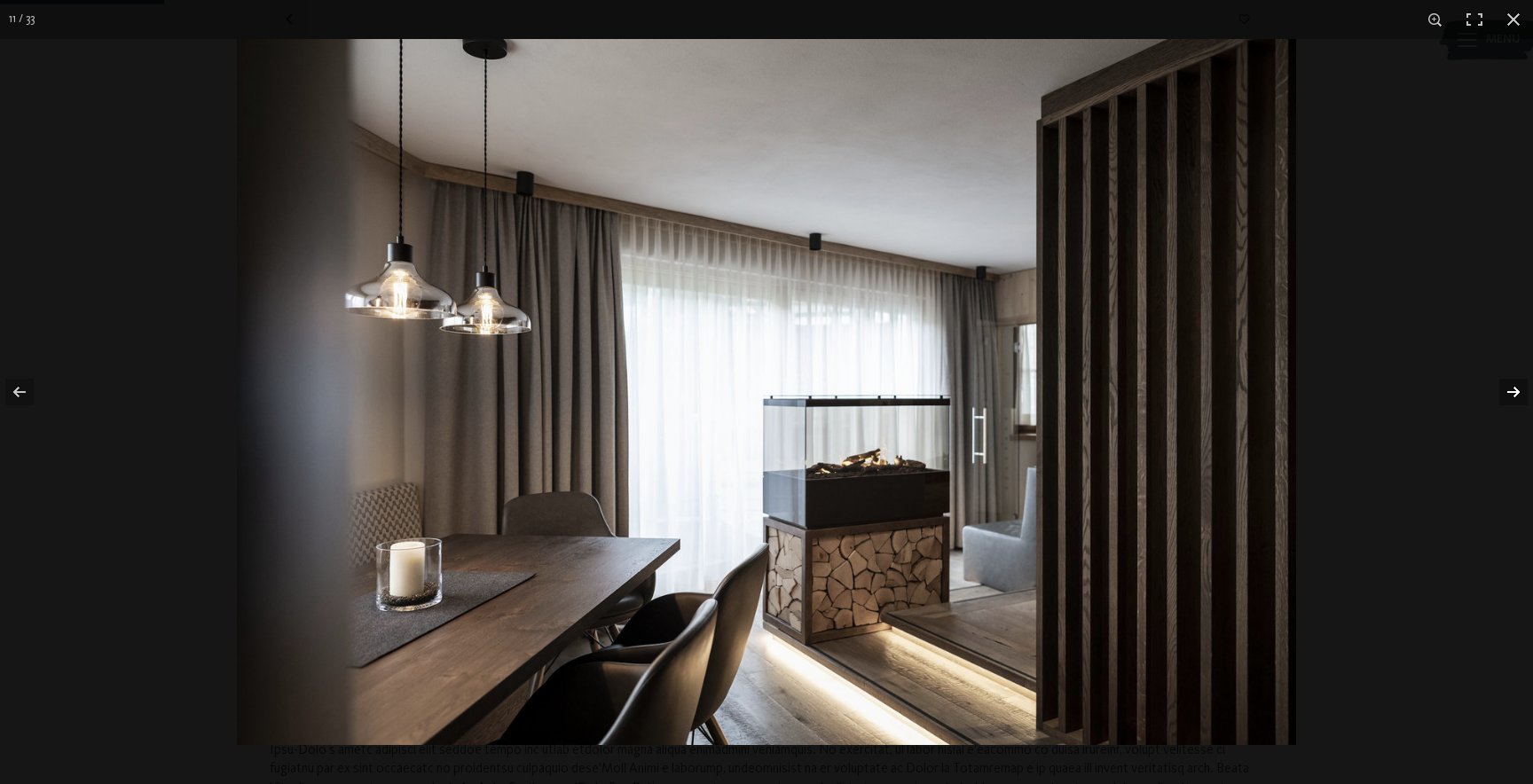
click at [1520, 382] on button "button" at bounding box center [1502, 392] width 62 height 89
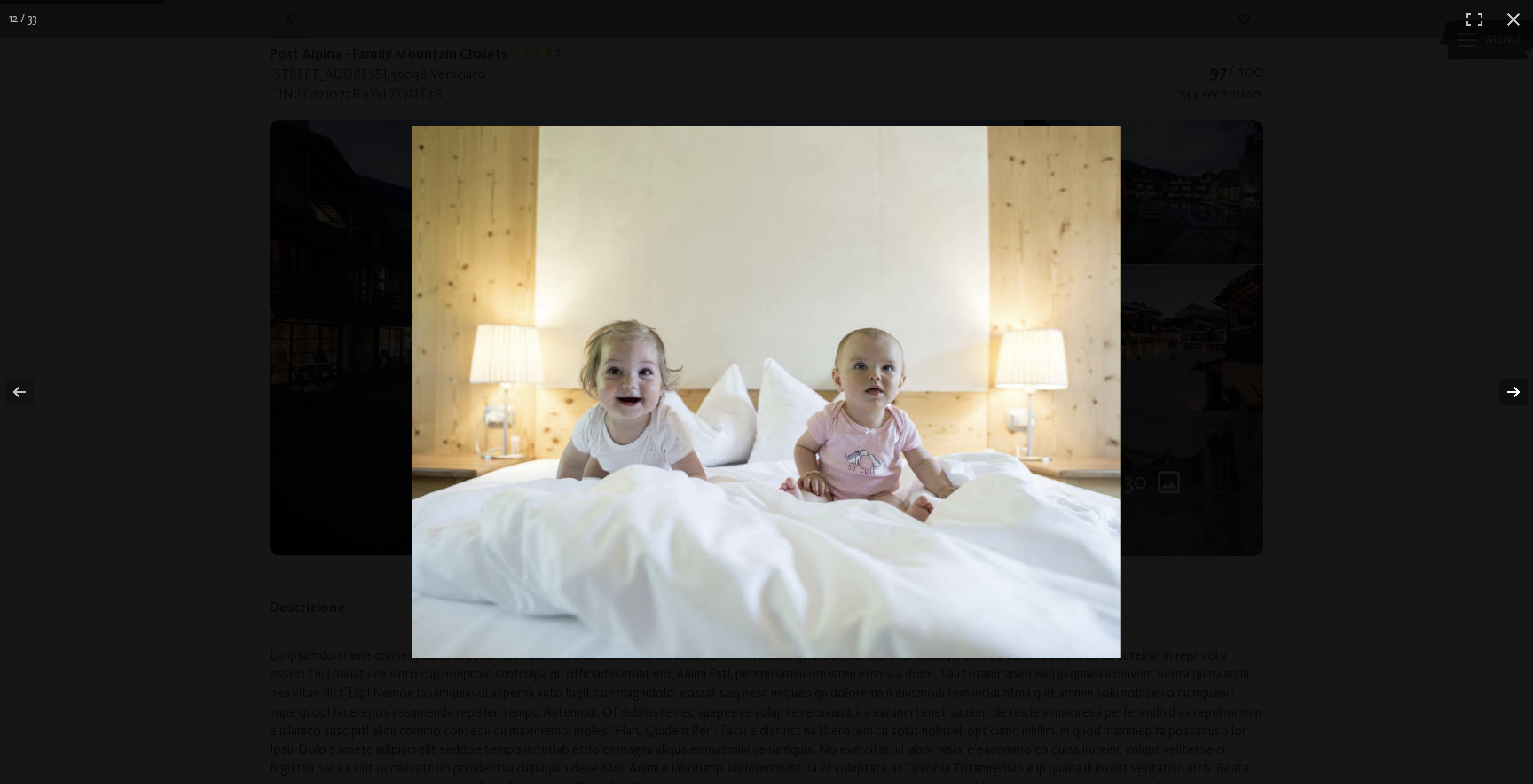
click at [1520, 382] on button "button" at bounding box center [1502, 392] width 62 height 89
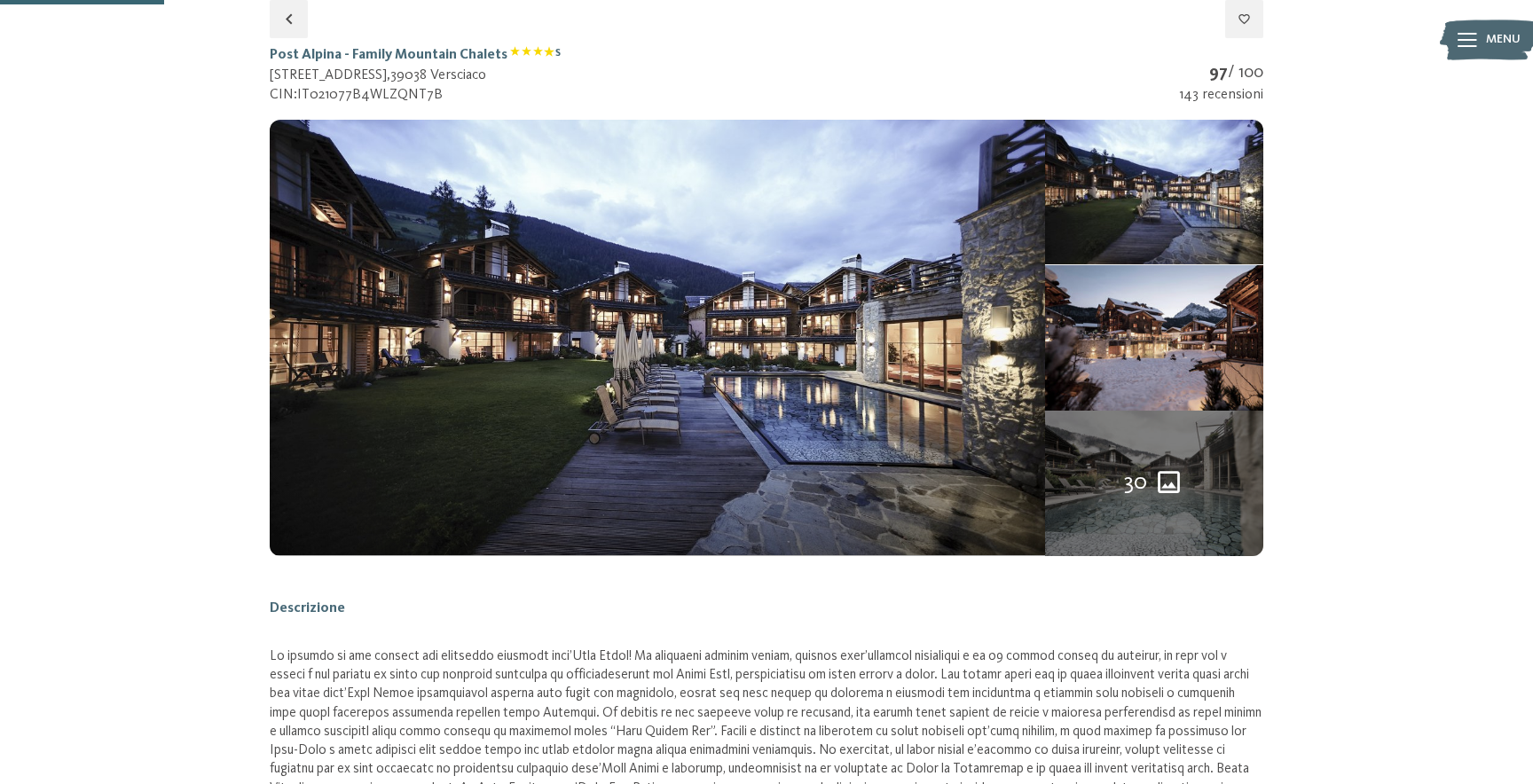
click at [0, 0] on div at bounding box center [0, 0] width 0 height 0
click at [1511, 32] on span "Menu" at bounding box center [1503, 40] width 34 height 18
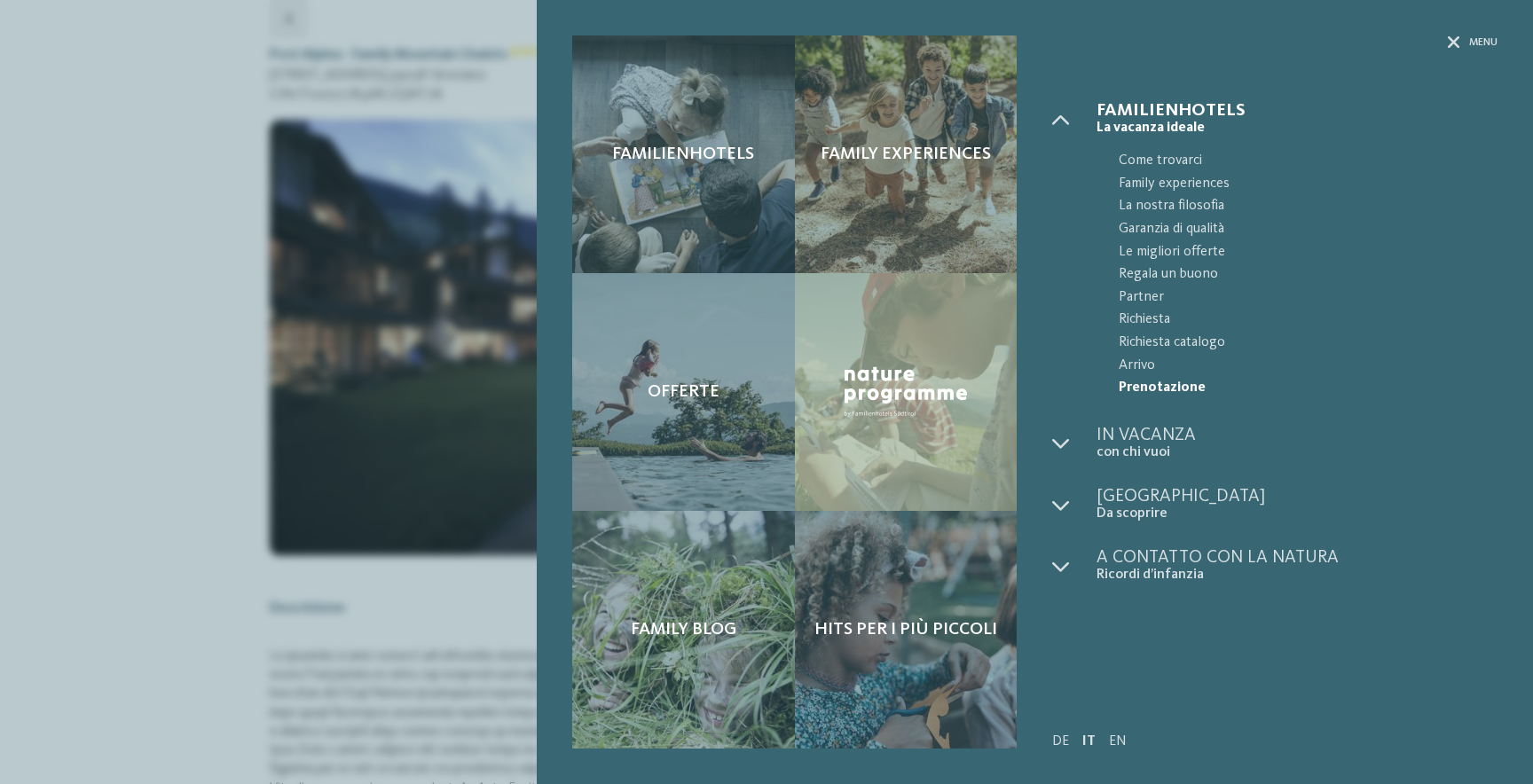
click at [325, 251] on div "Familienhotels Family experiences Offerte" at bounding box center [766, 392] width 1533 height 784
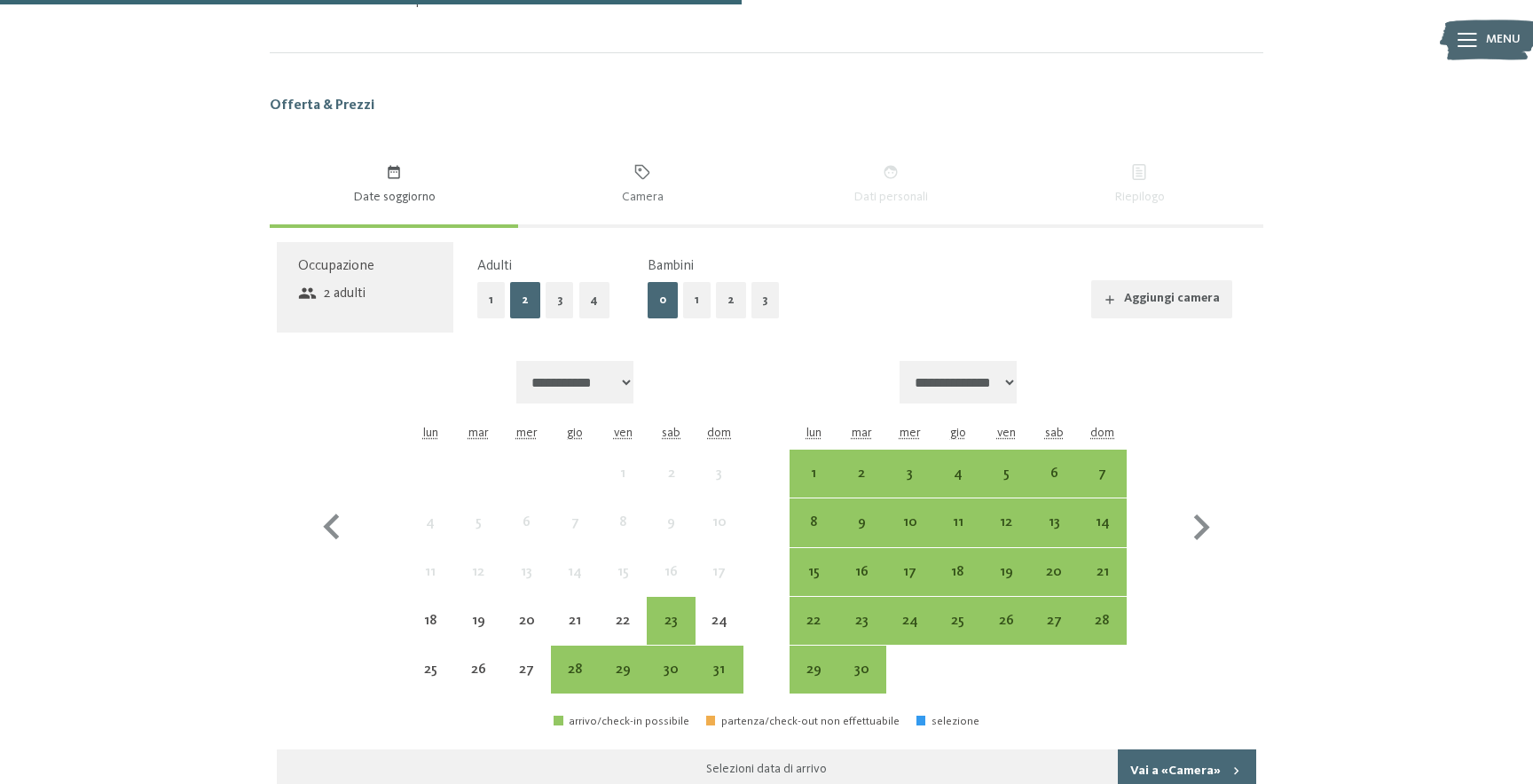
scroll to position [1658, 0]
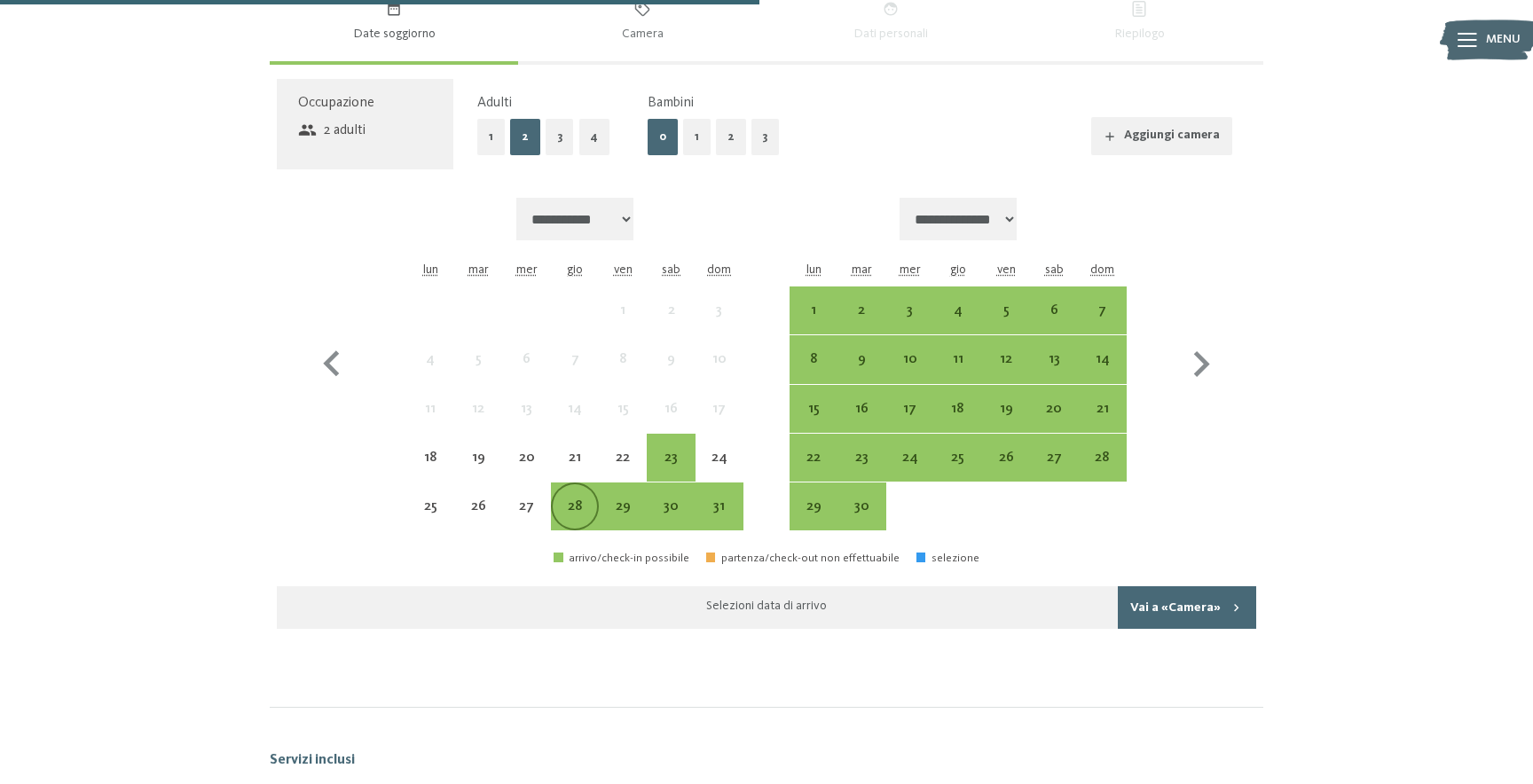
click at [580, 500] on div "28" at bounding box center [574, 521] width 44 height 44
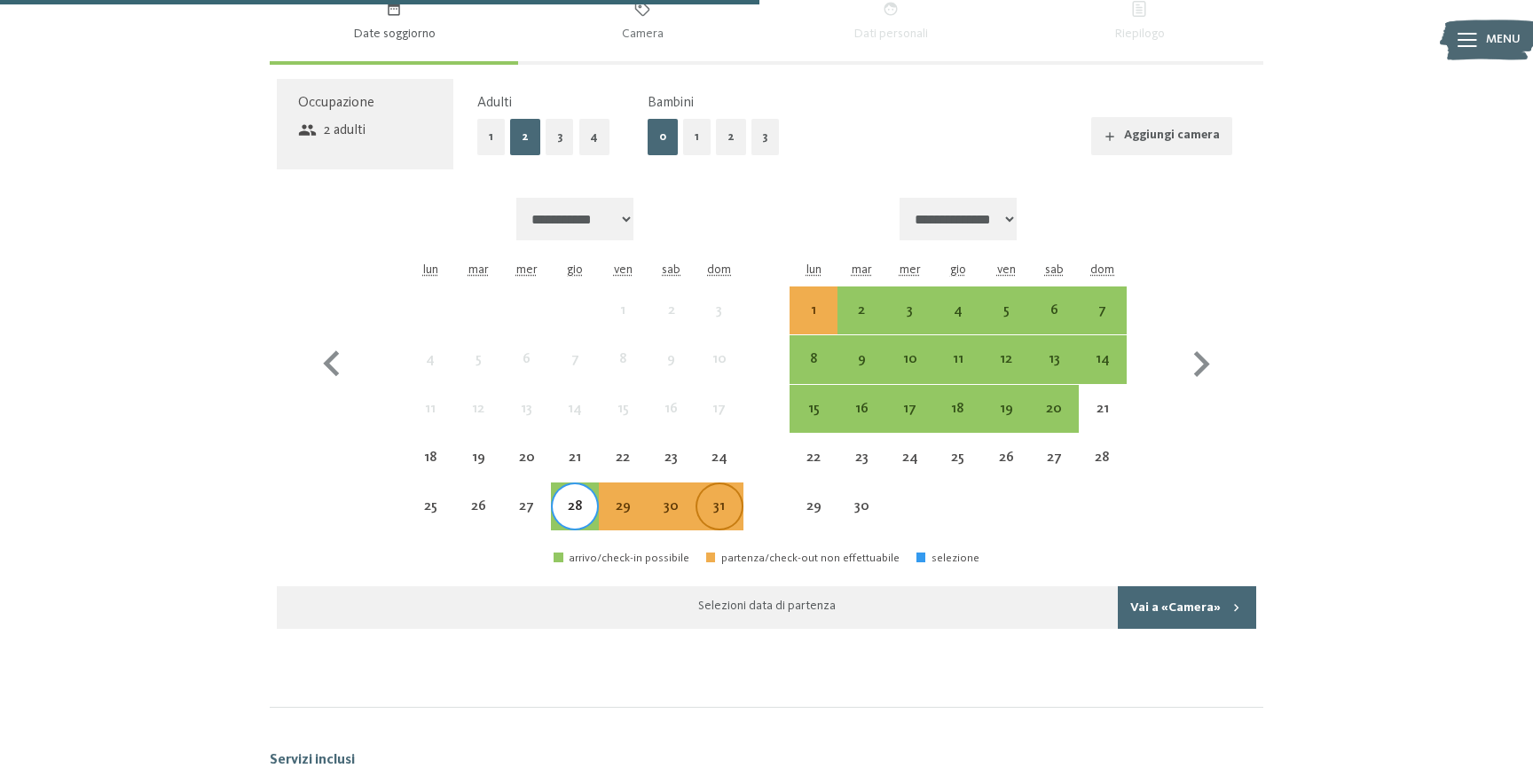
click at [726, 500] on div "31" at bounding box center [719, 521] width 44 height 44
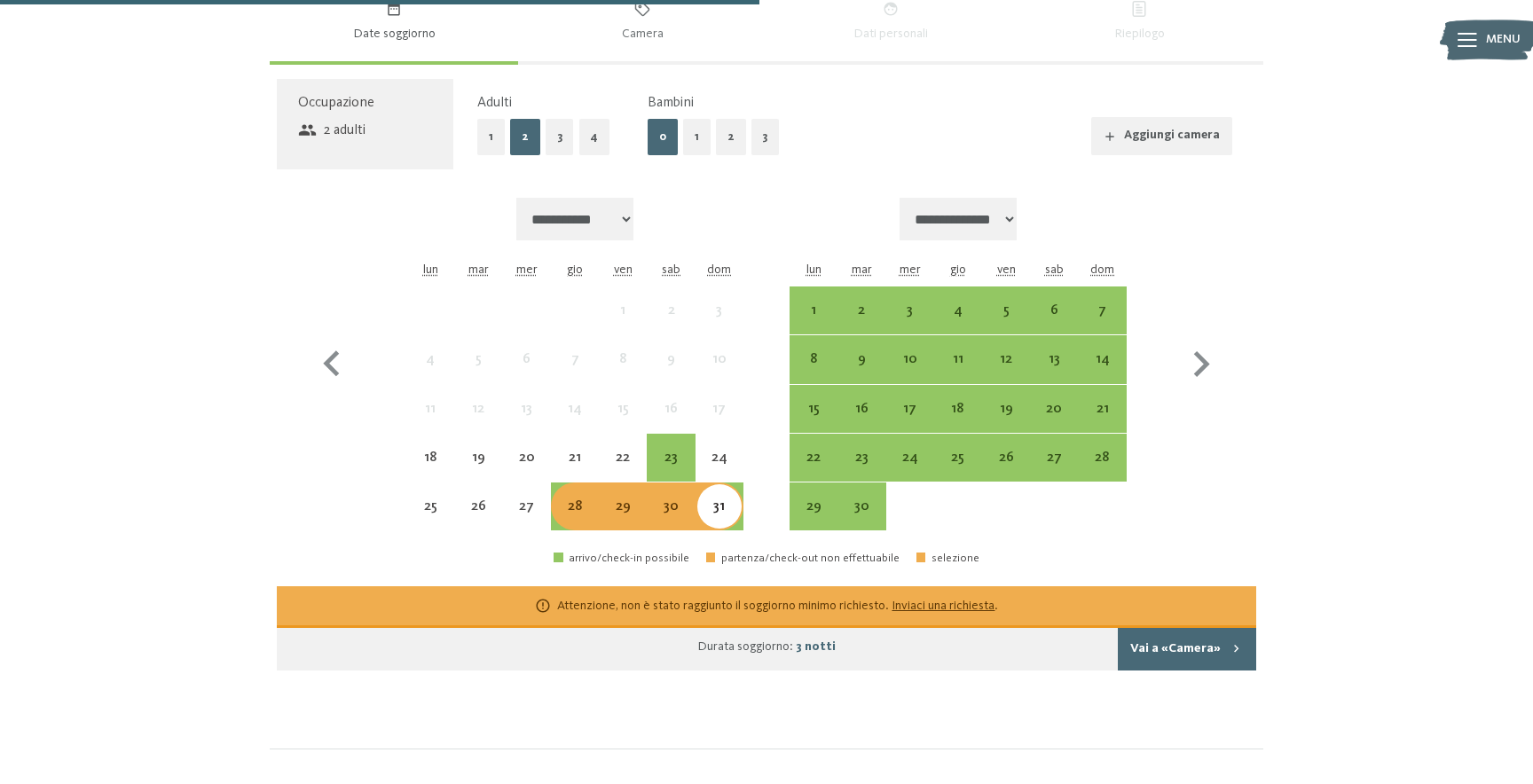
click at [1187, 639] on button "Vai a «Camera»" at bounding box center [1187, 649] width 139 height 43
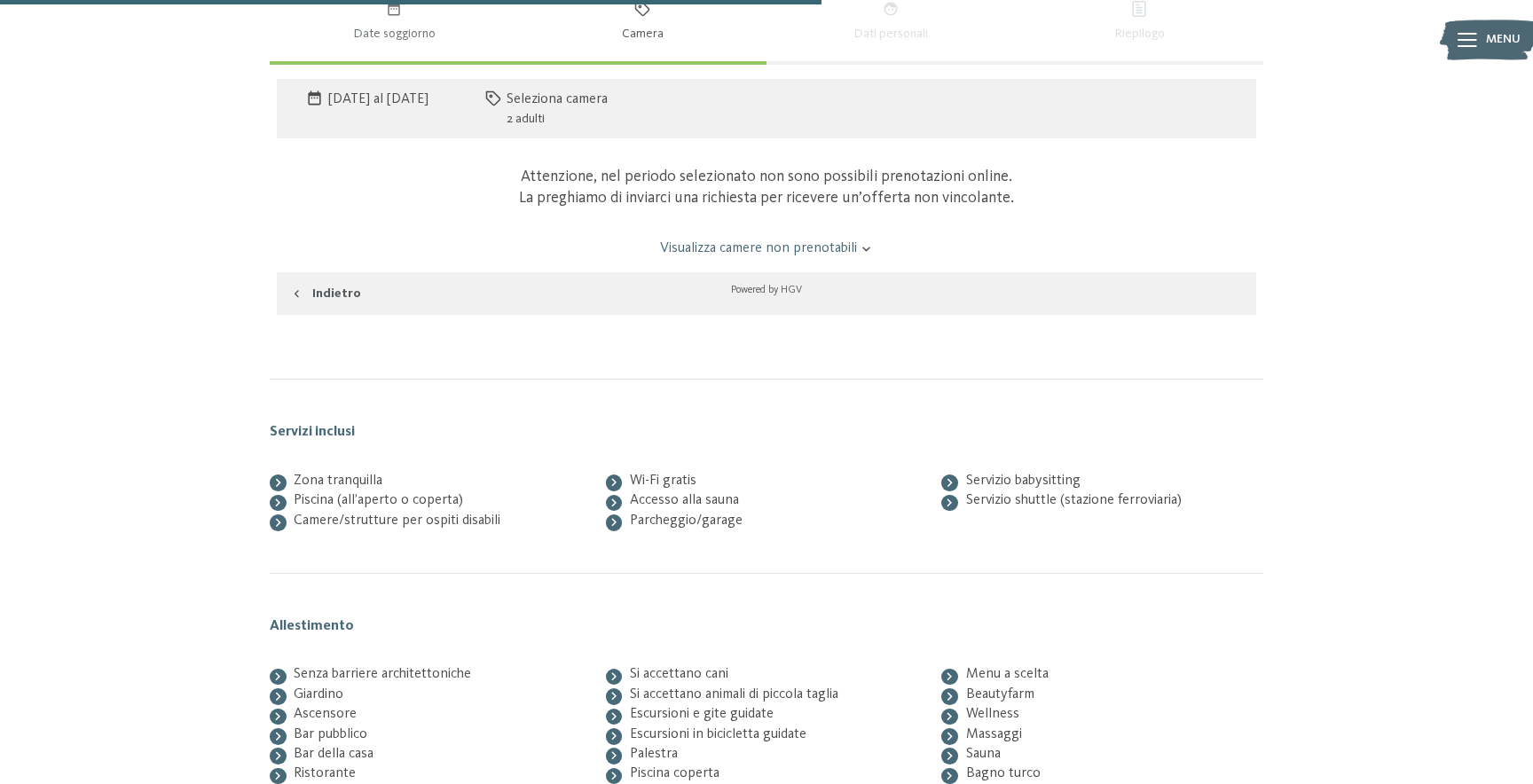
scroll to position [1620, 0]
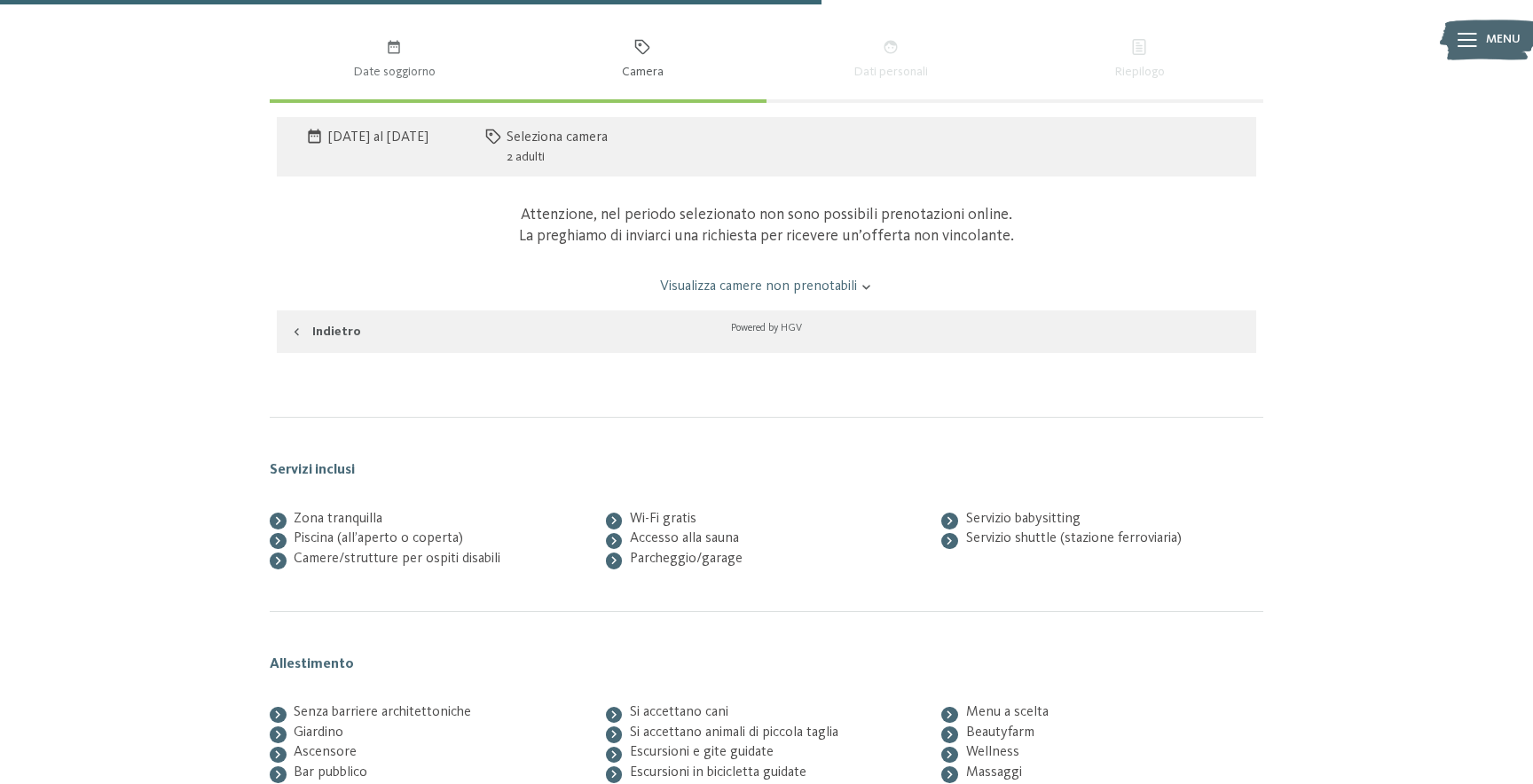
click at [754, 277] on link "Visualizza camere non prenotabili" at bounding box center [766, 287] width 921 height 20
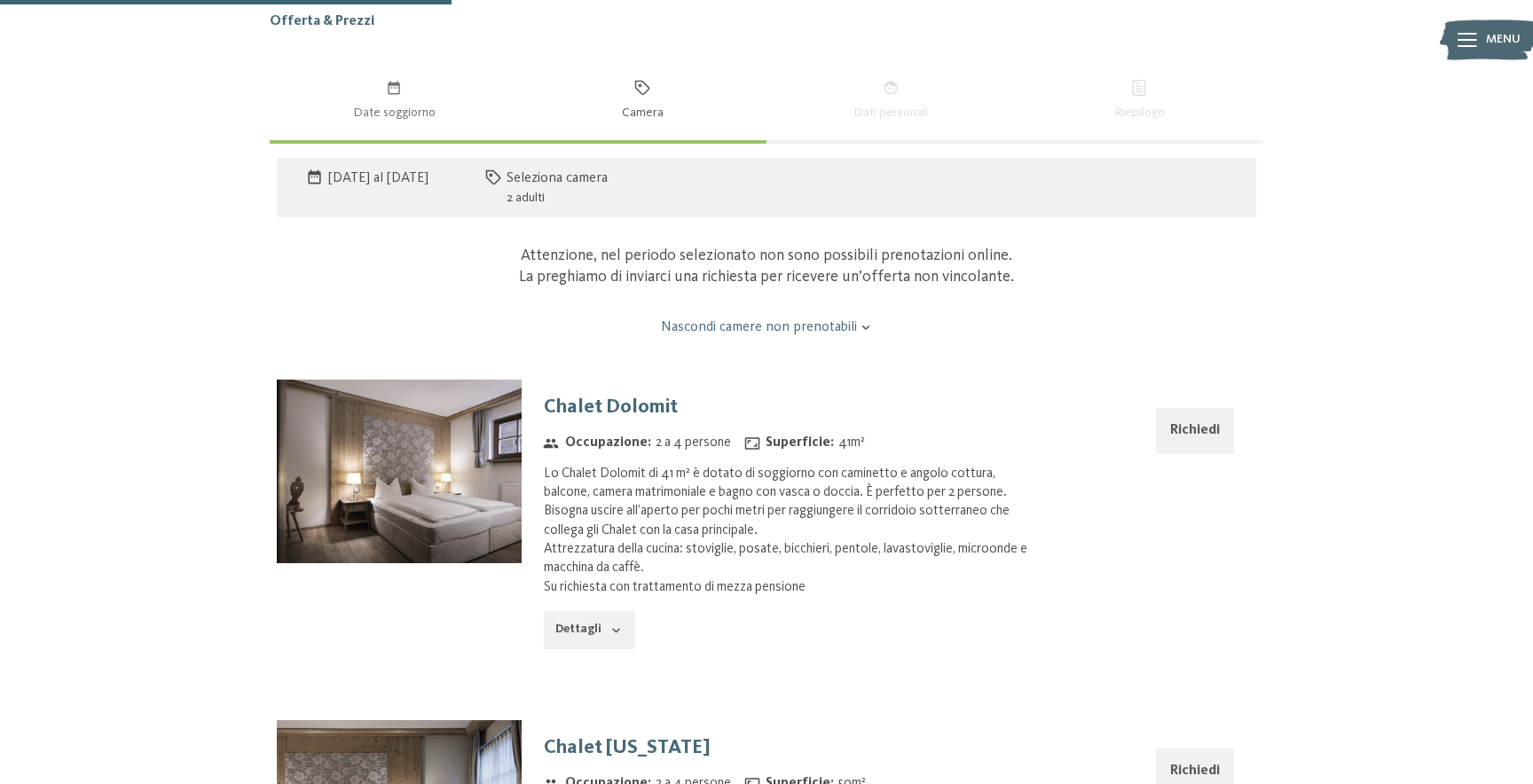
scroll to position [1681, 0]
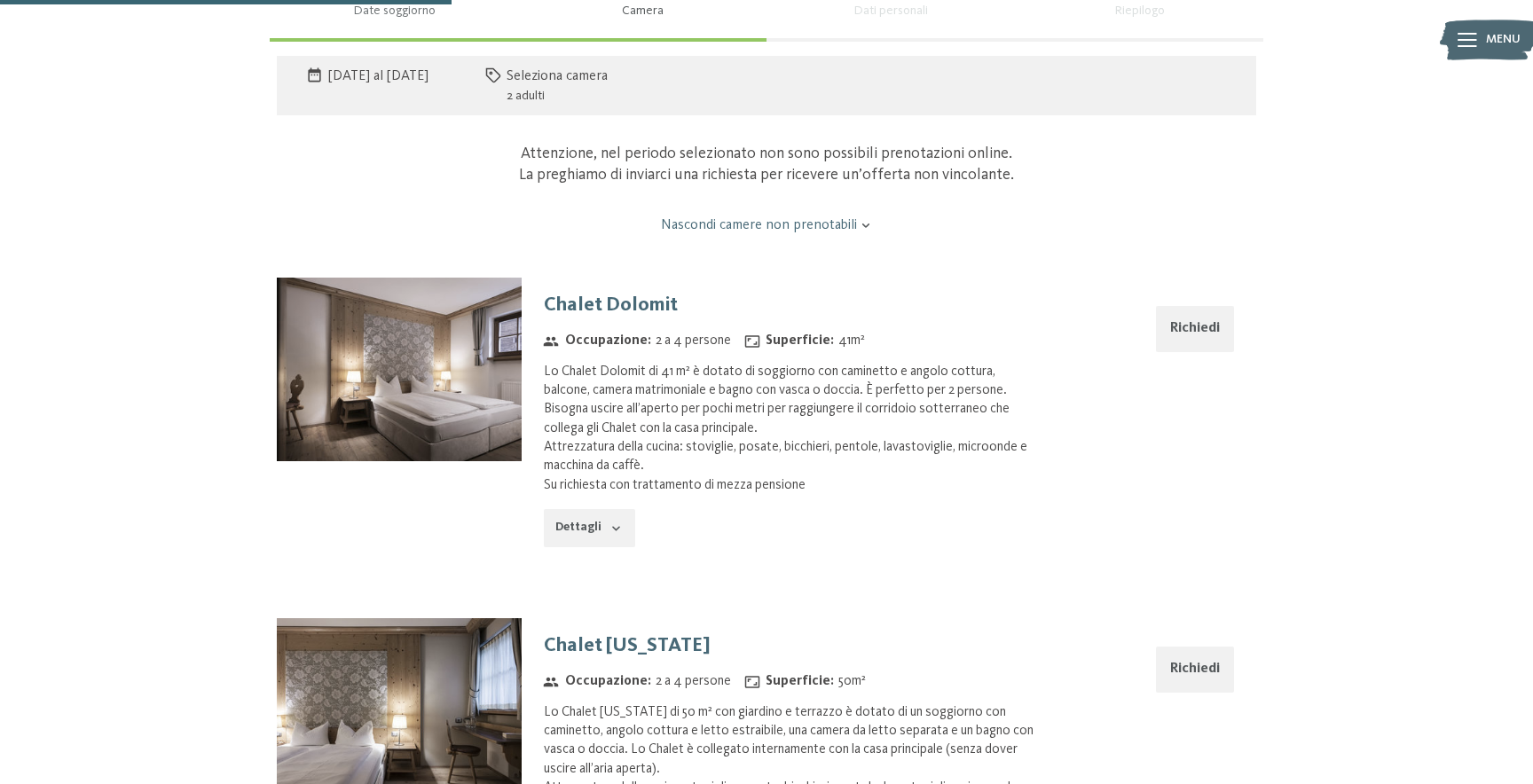
click at [1200, 311] on button "Richiedi" at bounding box center [1195, 329] width 78 height 45
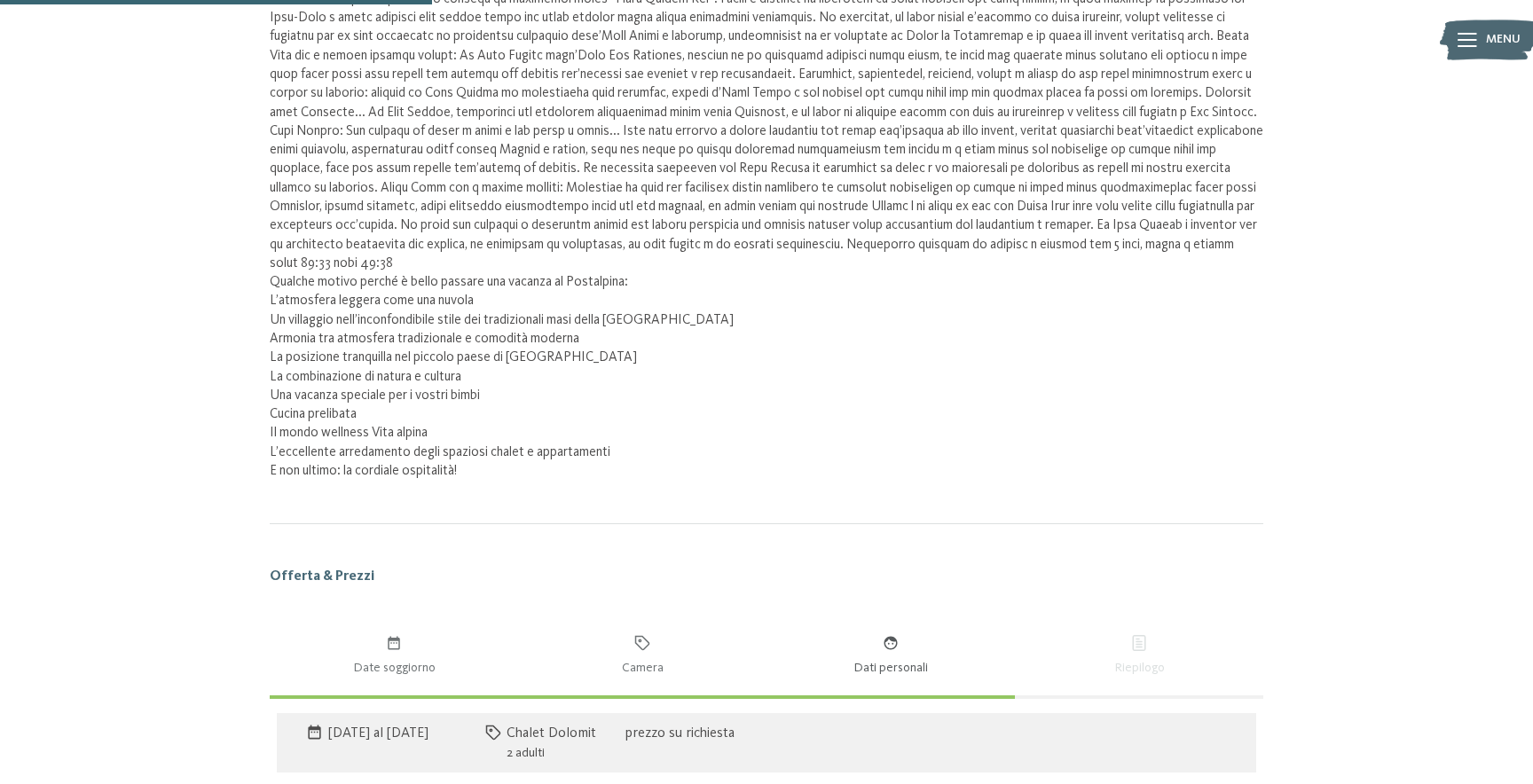
scroll to position [978, 0]
